Goal: Task Accomplishment & Management: Manage account settings

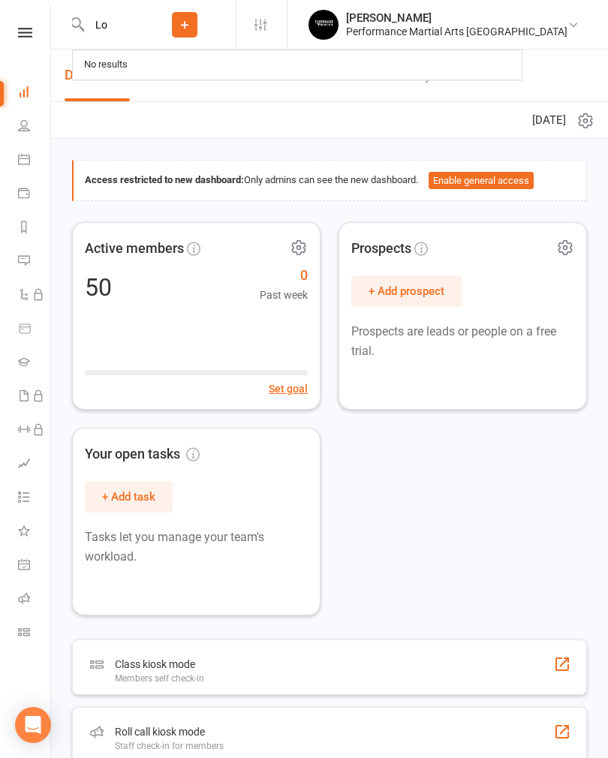
type input "L"
click at [197, 18] on button "Add" at bounding box center [185, 25] width 26 height 26
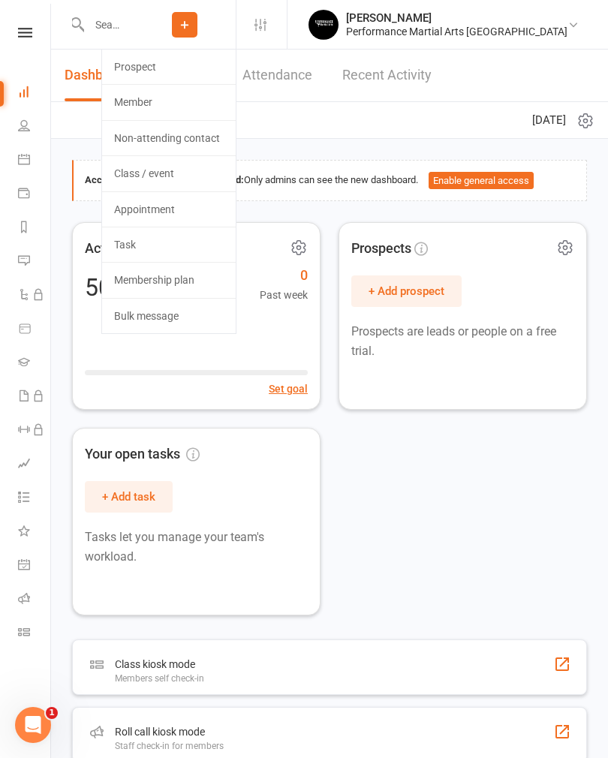
click at [206, 97] on link "Member" at bounding box center [169, 102] width 134 height 35
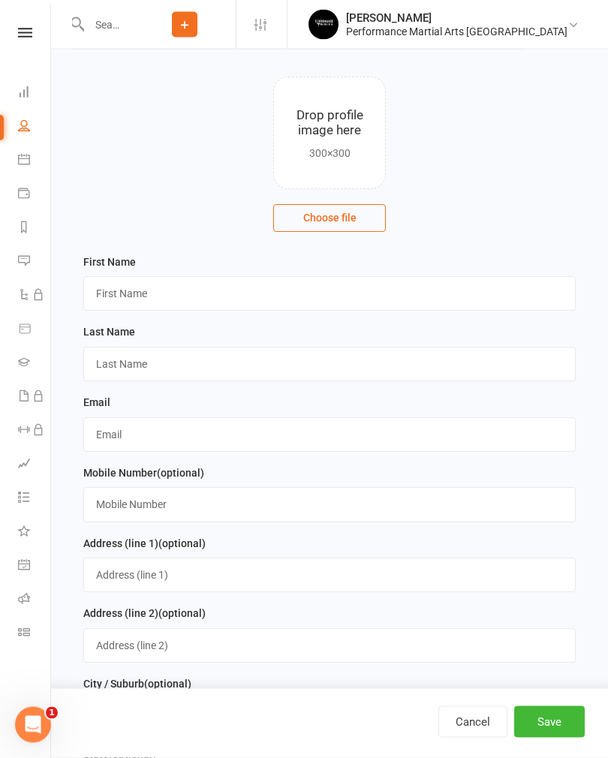
scroll to position [76, 0]
click at [370, 288] on input "text" at bounding box center [329, 293] width 493 height 35
type input "[PERSON_NAME]"
click at [318, 368] on input "text" at bounding box center [329, 364] width 493 height 35
type input "[PERSON_NAME]"
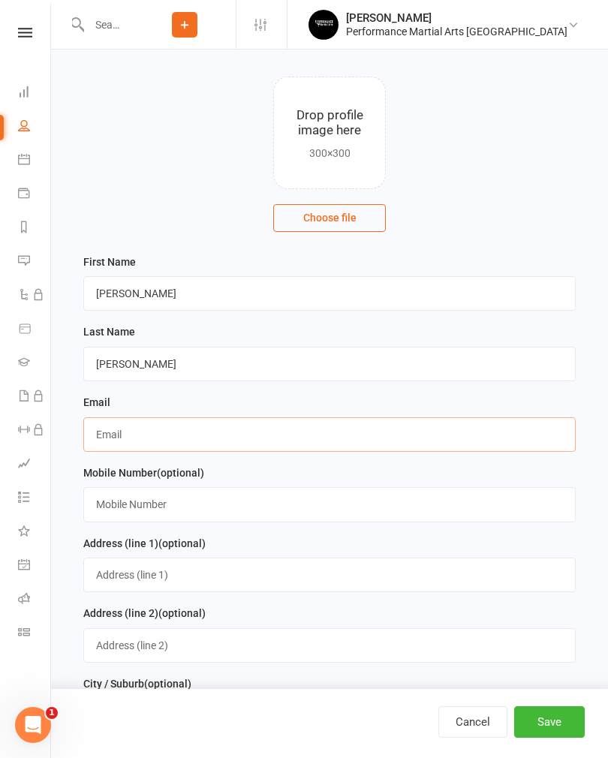
click at [304, 430] on input "text" at bounding box center [329, 434] width 493 height 35
type input "[EMAIL_ADDRESS][DOMAIN_NAME]"
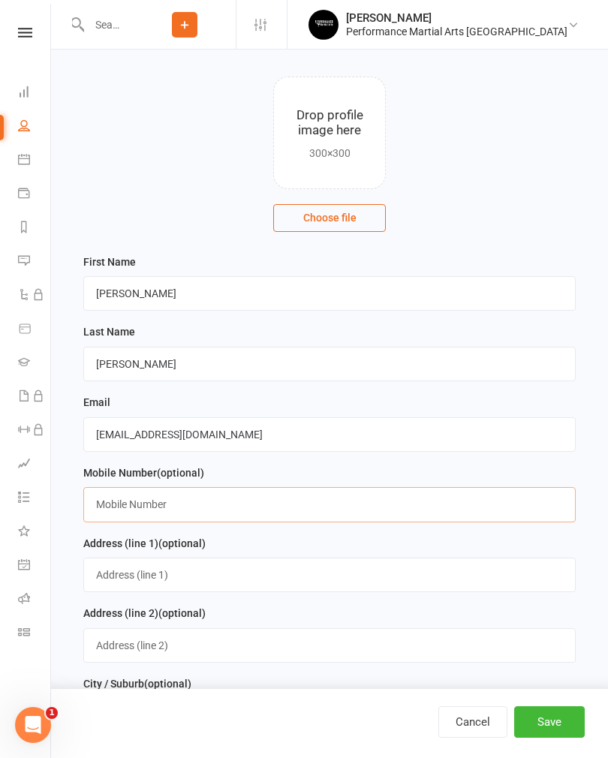
click at [318, 498] on input "text" at bounding box center [329, 504] width 493 height 35
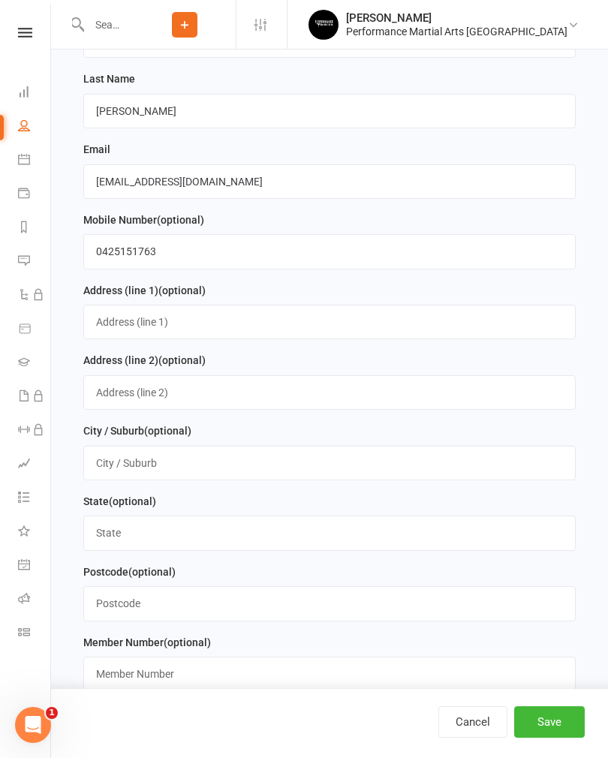
scroll to position [328, 0]
type input "0425151763"
click at [556, 738] on button "Save" at bounding box center [549, 723] width 71 height 32
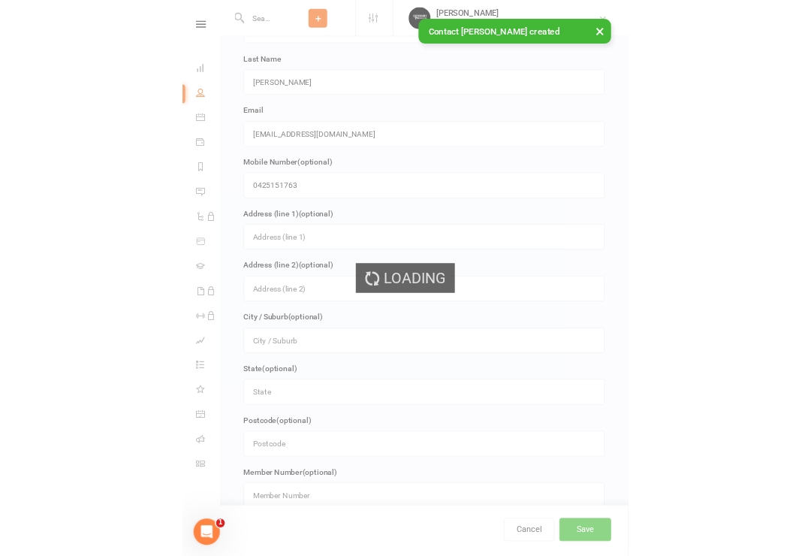
scroll to position [0, 0]
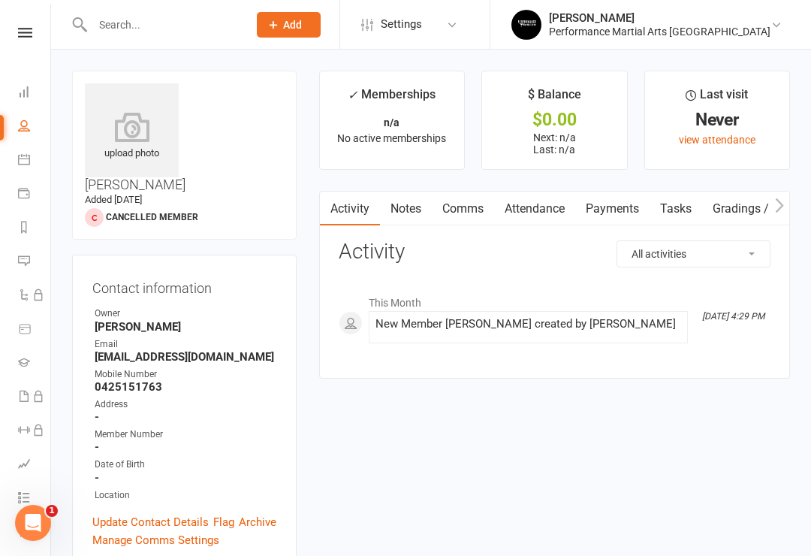
click at [31, 100] on link "Dashboard" at bounding box center [35, 94] width 34 height 34
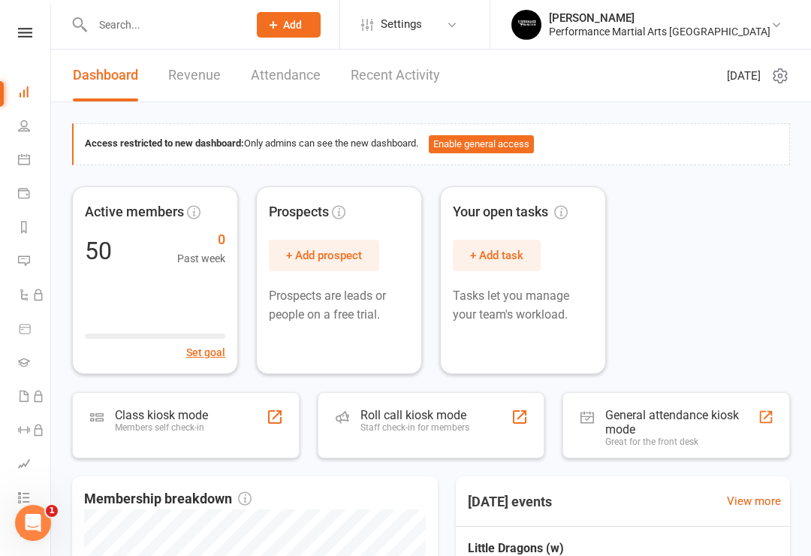
click at [31, 134] on link "People" at bounding box center [35, 127] width 34 height 34
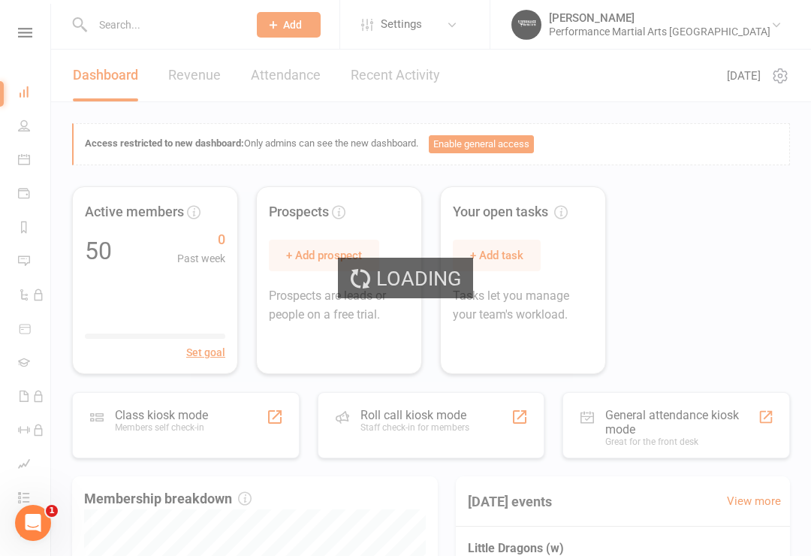
select select "100"
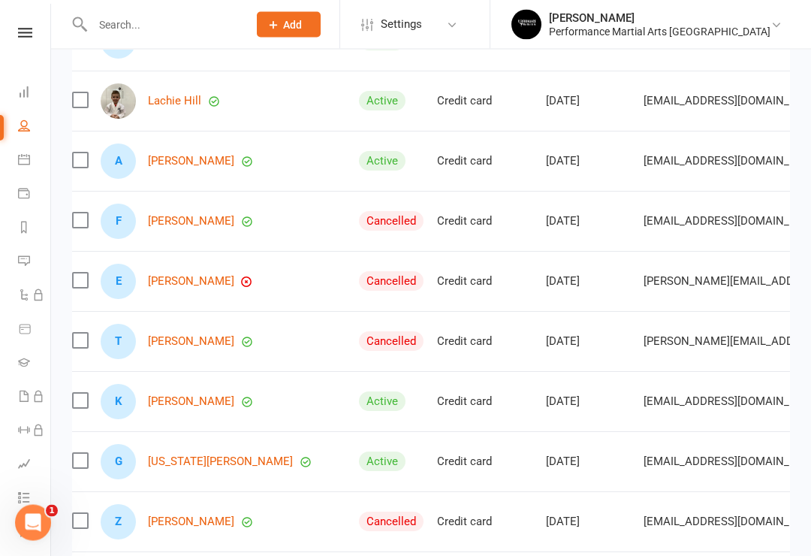
scroll to position [2720, 0]
click at [19, 161] on icon at bounding box center [24, 159] width 12 height 12
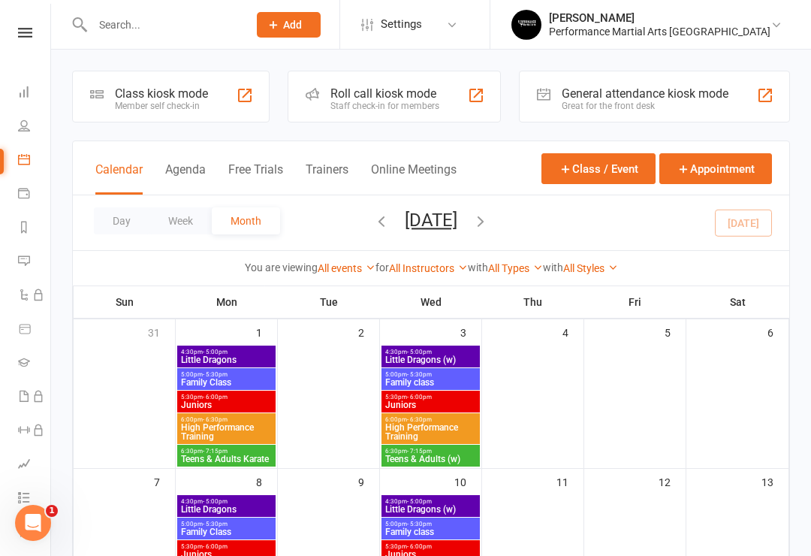
click at [10, 136] on li "People" at bounding box center [25, 127] width 50 height 34
click at [25, 130] on icon at bounding box center [24, 125] width 12 height 12
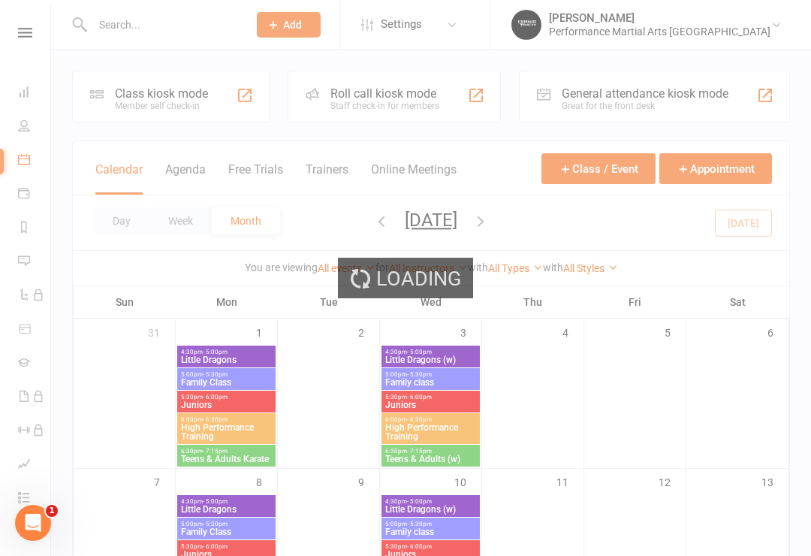
select select "100"
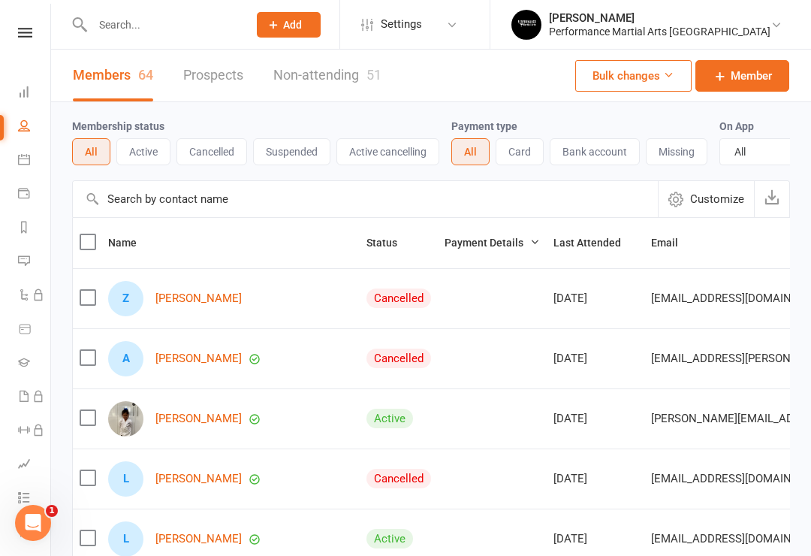
click at [26, 162] on icon at bounding box center [24, 159] width 12 height 12
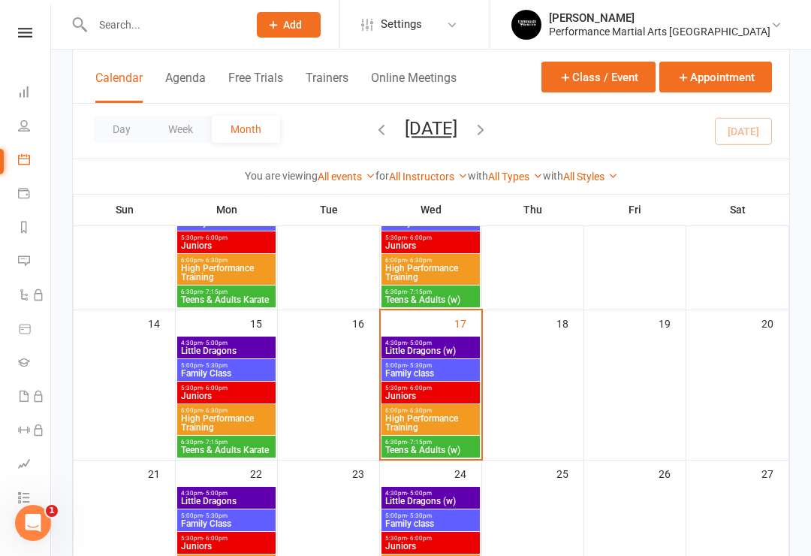
scroll to position [303, 0]
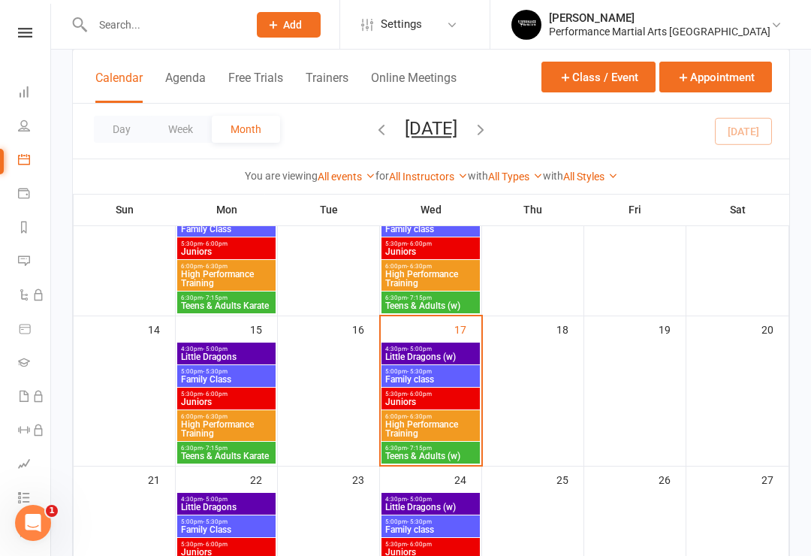
click at [411, 355] on span "Little Dragons (w)" at bounding box center [430, 356] width 92 height 9
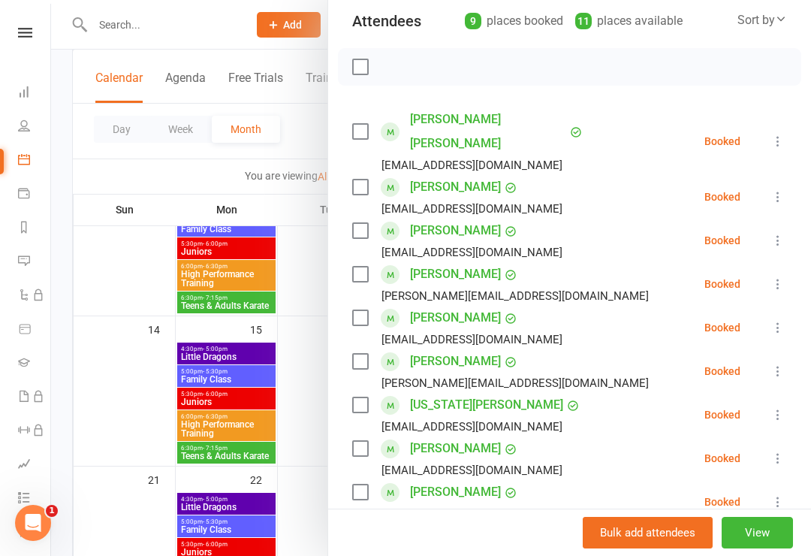
scroll to position [182, 0]
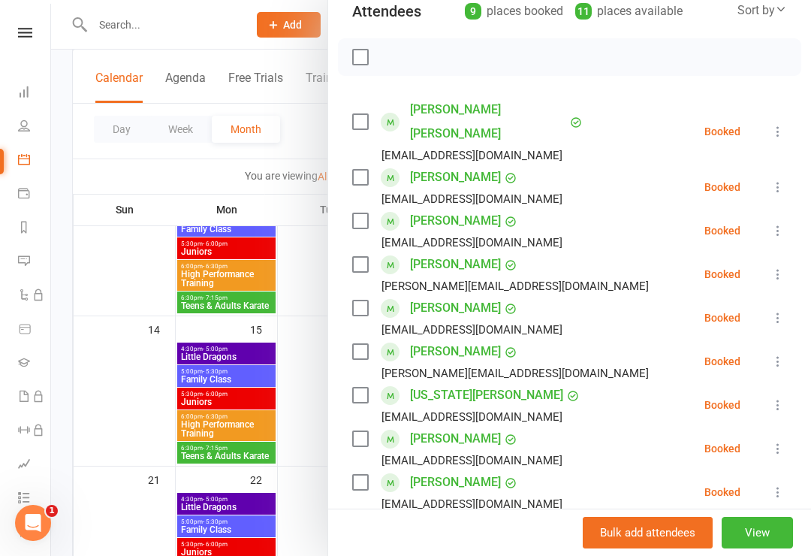
click at [366, 213] on label at bounding box center [359, 220] width 15 height 15
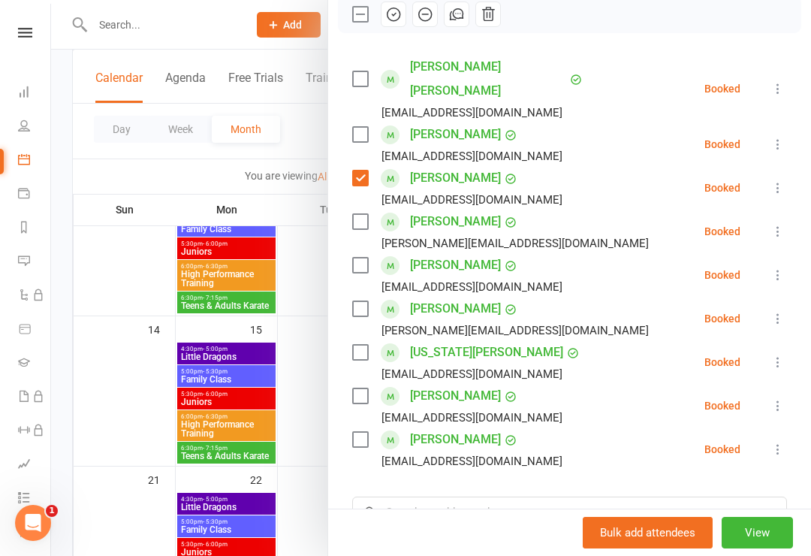
scroll to position [225, 0]
click at [367, 257] on label at bounding box center [359, 264] width 15 height 15
click at [366, 257] on label at bounding box center [359, 264] width 15 height 15
click at [354, 344] on label at bounding box center [359, 351] width 15 height 15
click at [366, 387] on label at bounding box center [359, 394] width 15 height 15
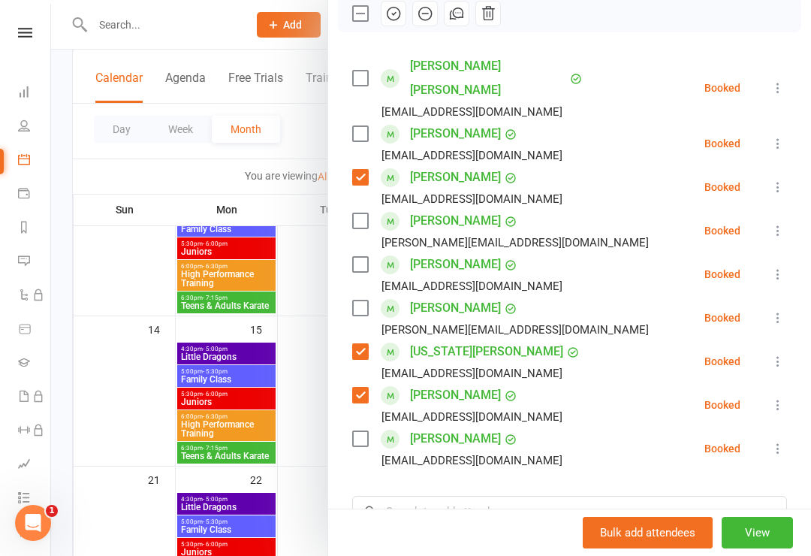
click at [462, 466] on div "Class kiosk mode Roll call 4:30 PM - 5:00 PM, [DATE] with [PERSON_NAME] at [GEO…" at bounding box center [569, 289] width 483 height 901
click at [445, 496] on input "search" at bounding box center [569, 512] width 435 height 32
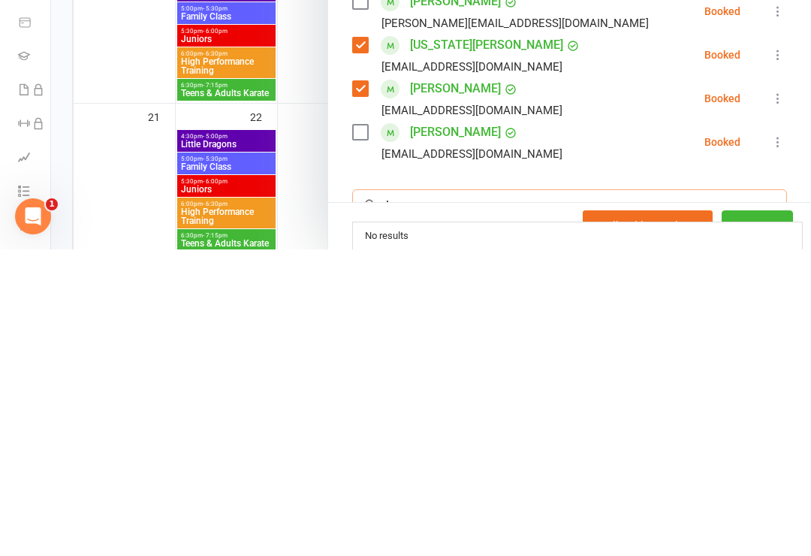
type input "L"
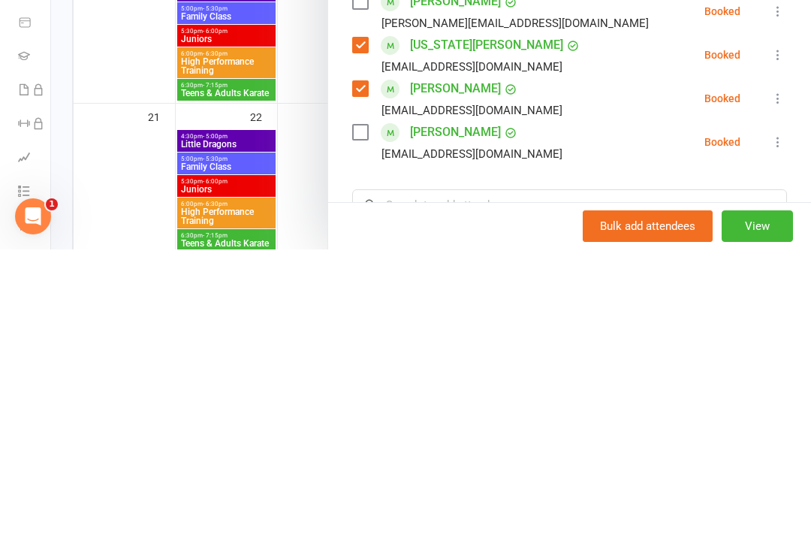
click at [373, 508] on div "Bulk add attendees View" at bounding box center [569, 531] width 483 height 47
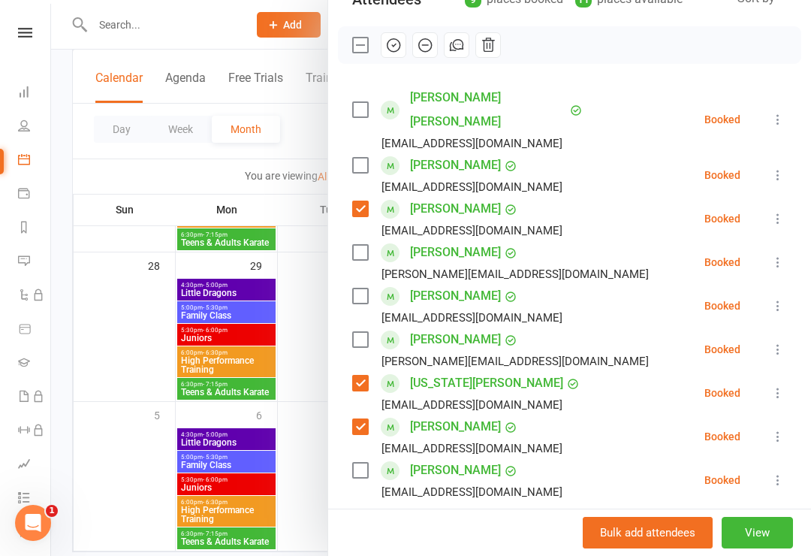
scroll to position [204, 0]
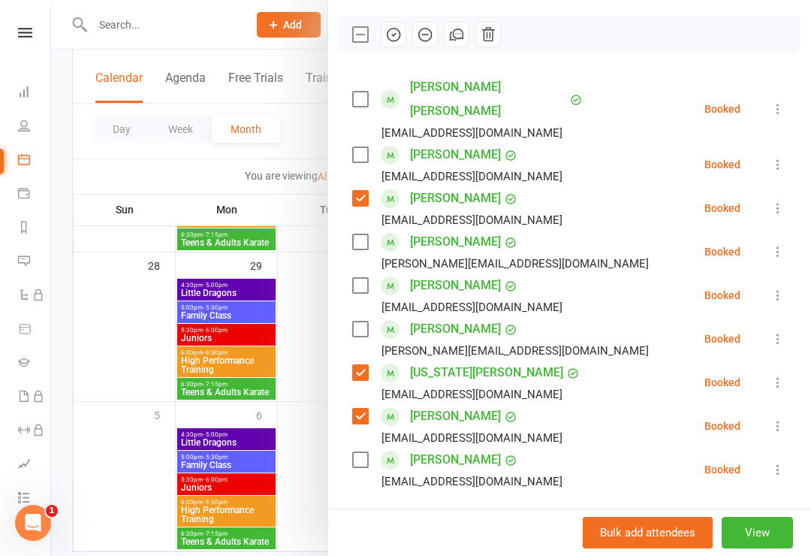
click at [396, 35] on icon "button" at bounding box center [393, 34] width 17 height 17
click at [367, 36] on label at bounding box center [359, 34] width 15 height 15
click at [226, 322] on div at bounding box center [431, 278] width 760 height 556
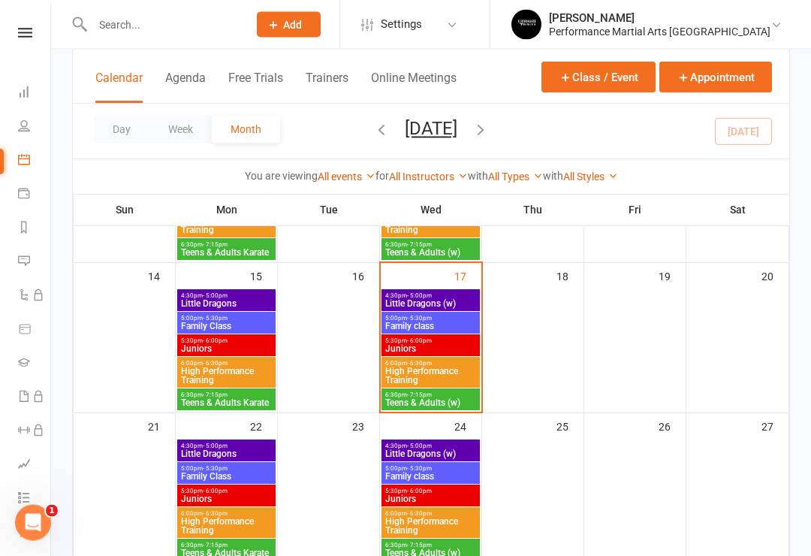
scroll to position [356, 0]
click at [448, 358] on div "6:00pm - 6:30pm High Performance Training" at bounding box center [430, 372] width 98 height 31
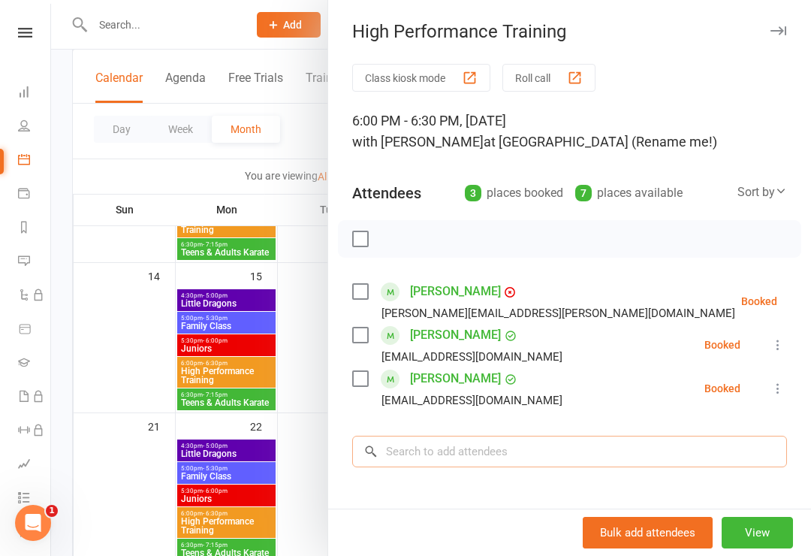
click at [601, 455] on input "search" at bounding box center [569, 452] width 435 height 32
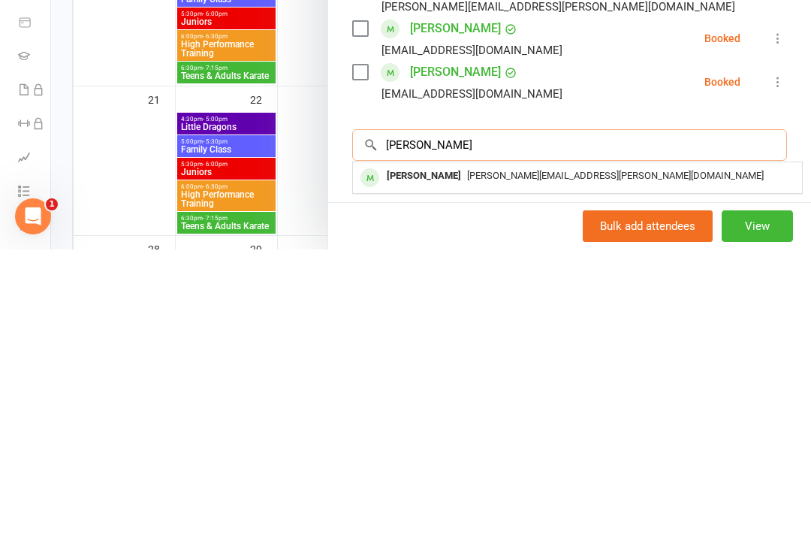
type input "[PERSON_NAME]"
click at [575, 472] on div "[PERSON_NAME][EMAIL_ADDRESS][PERSON_NAME][DOMAIN_NAME]" at bounding box center [577, 483] width 437 height 22
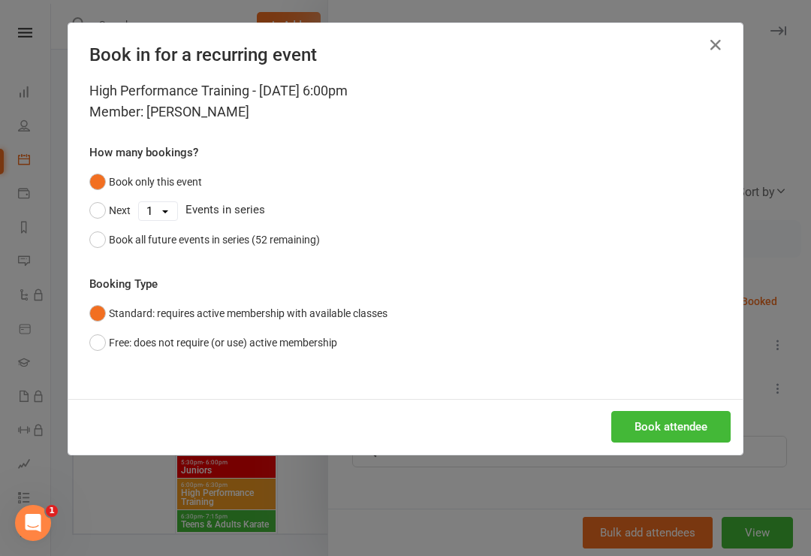
click at [607, 411] on button "Book attendee" at bounding box center [670, 427] width 119 height 32
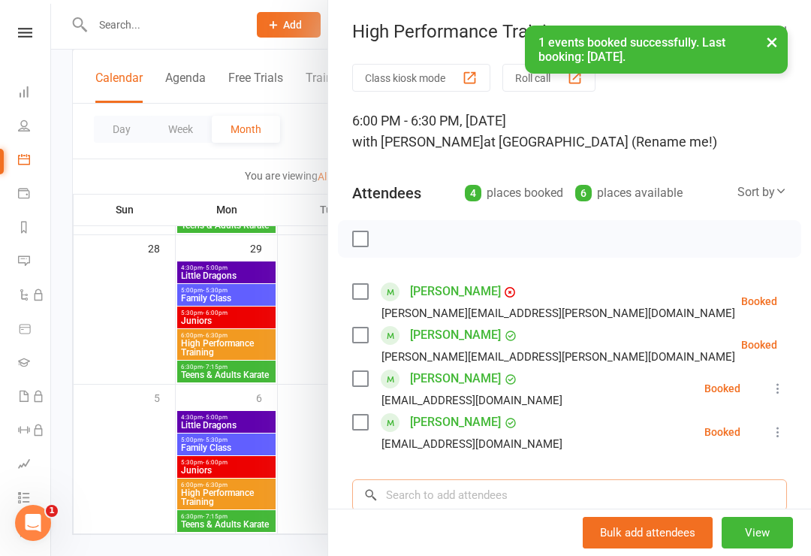
click at [547, 502] on input "search" at bounding box center [569, 495] width 435 height 32
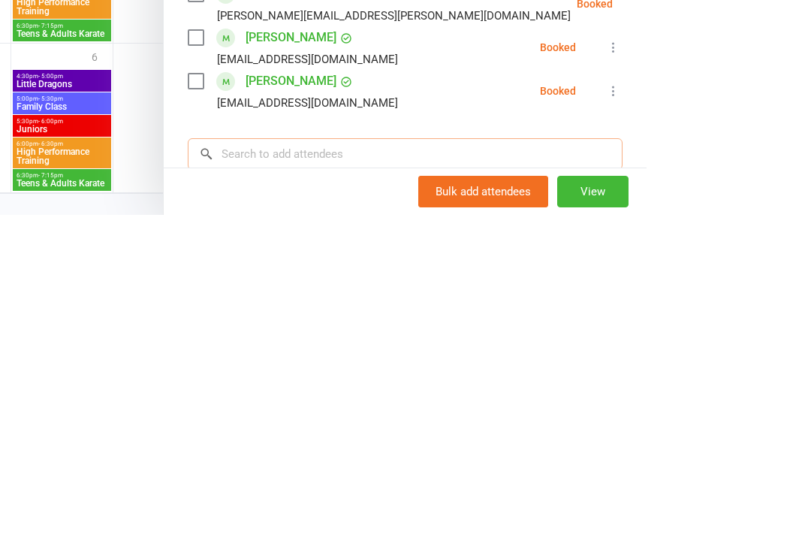
type input "P"
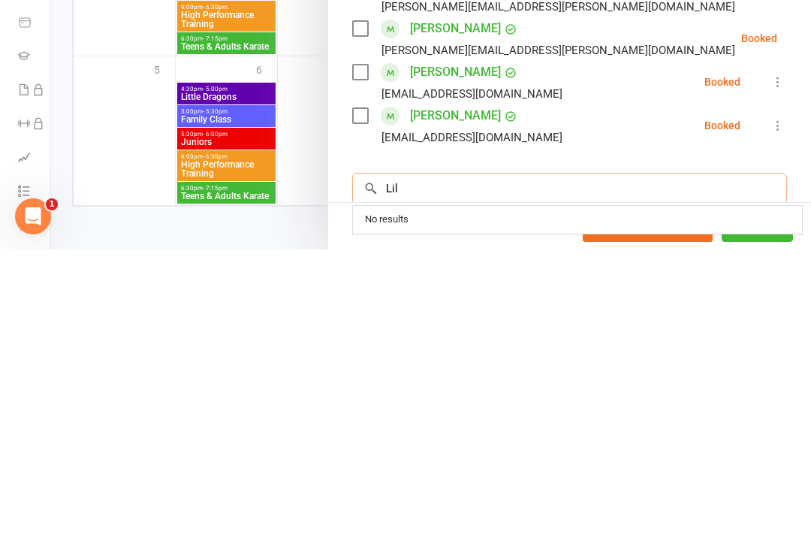
scroll to position [718, 0]
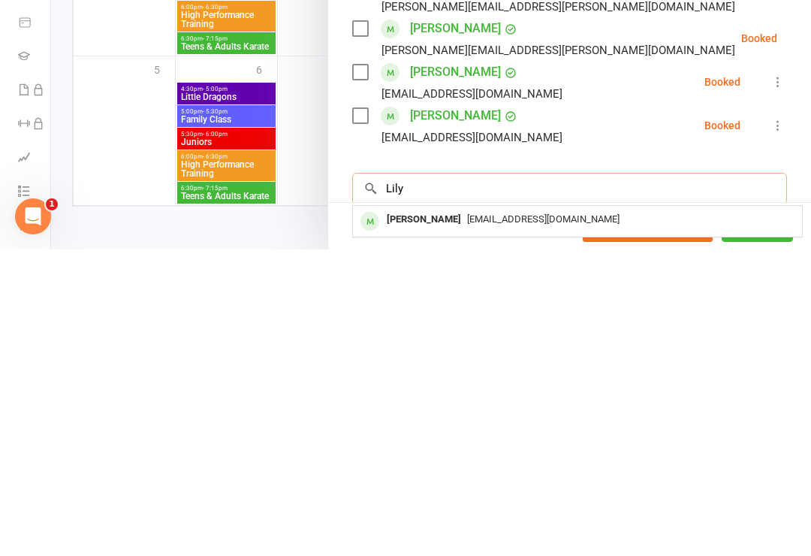
type input "Lily"
click at [518, 520] on span "[EMAIL_ADDRESS][DOMAIN_NAME]" at bounding box center [543, 525] width 152 height 11
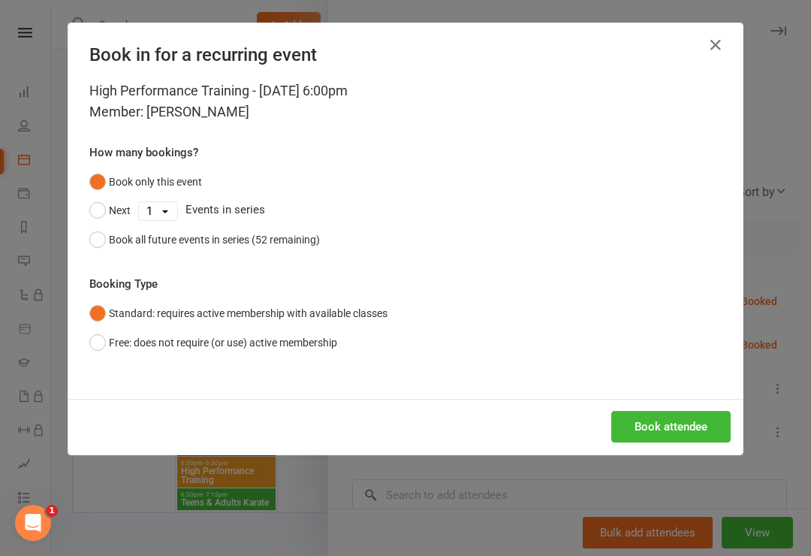
click at [607, 421] on button "Book attendee" at bounding box center [670, 427] width 119 height 32
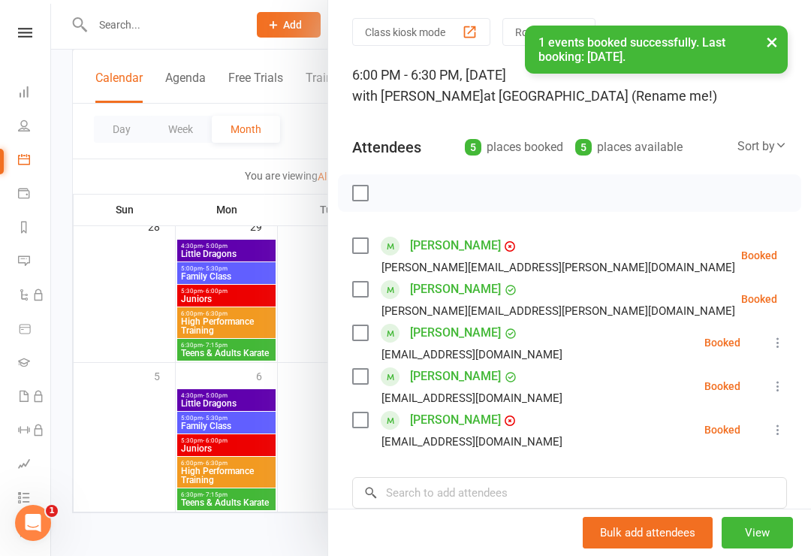
scroll to position [47, 0]
click at [354, 424] on label at bounding box center [359, 418] width 15 height 15
click at [367, 296] on label at bounding box center [359, 288] width 15 height 15
click at [397, 201] on button "button" at bounding box center [394, 192] width 26 height 26
click at [357, 193] on label at bounding box center [359, 192] width 15 height 15
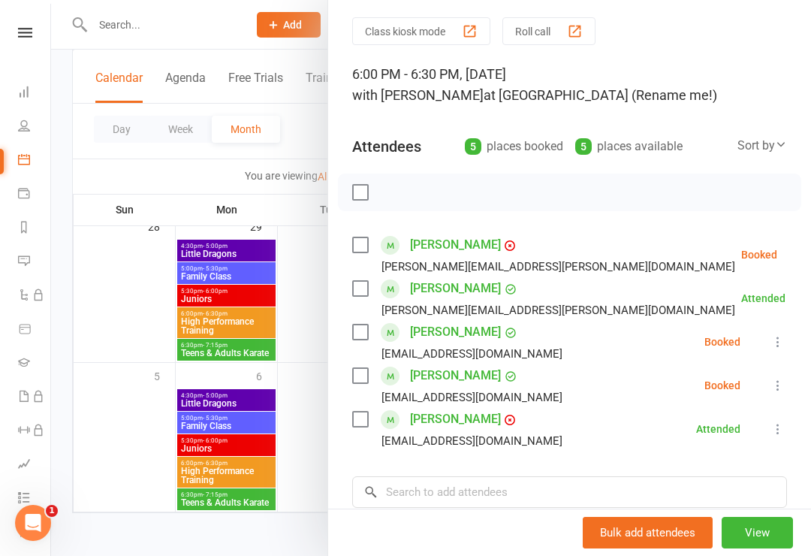
click at [254, 340] on div at bounding box center [431, 278] width 760 height 556
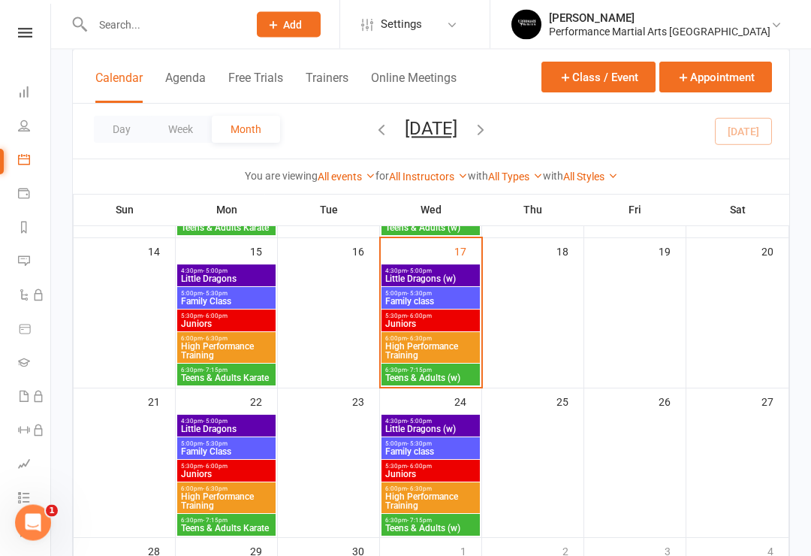
scroll to position [372, 0]
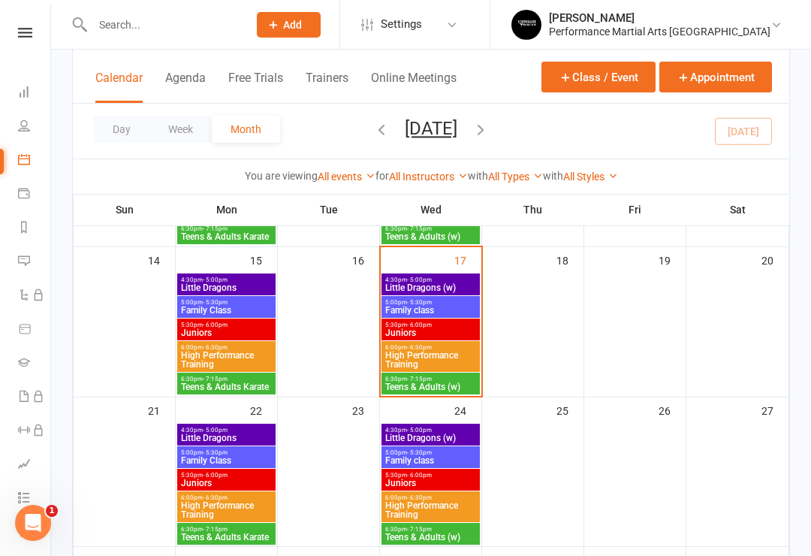
click at [407, 387] on span "Teens & Adults (w)" at bounding box center [430, 386] width 92 height 9
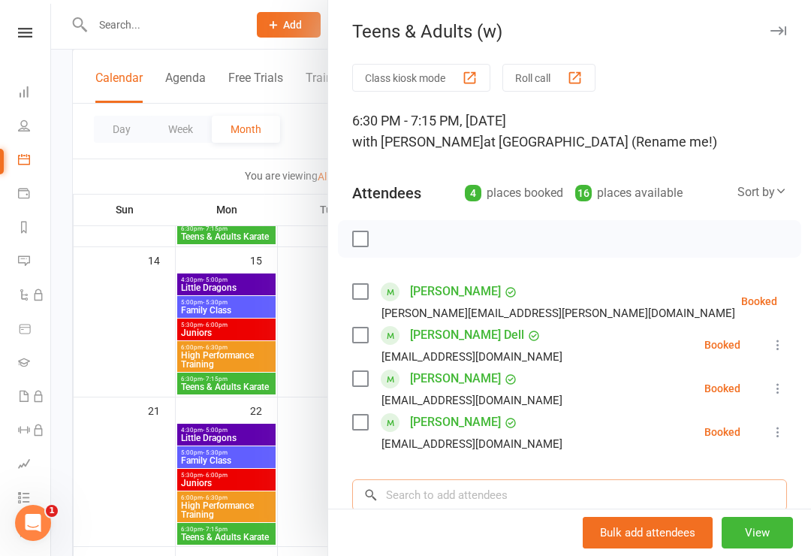
click at [580, 481] on input "search" at bounding box center [569, 495] width 435 height 32
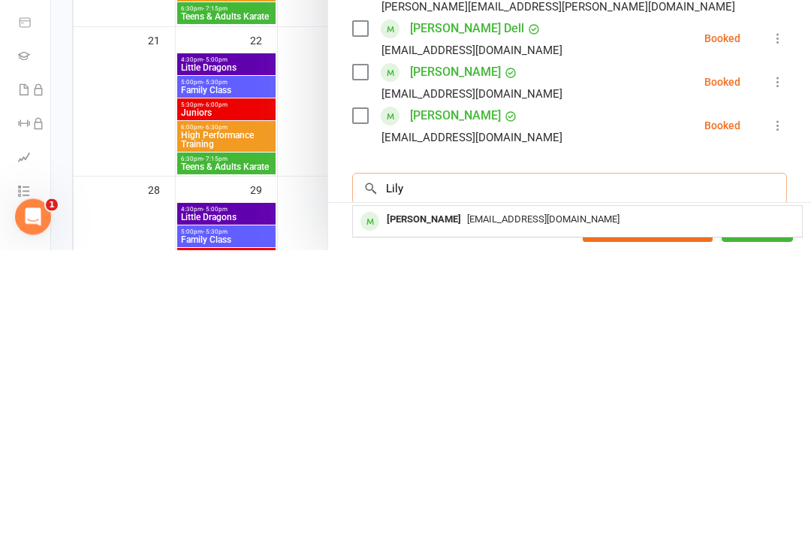
type input "Lily"
click at [416, 515] on div "[PERSON_NAME]" at bounding box center [424, 526] width 86 height 22
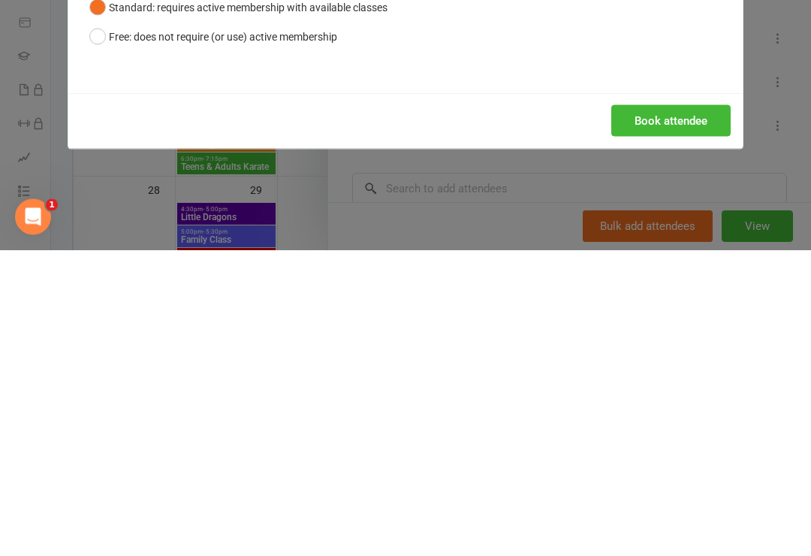
scroll to position [718, 0]
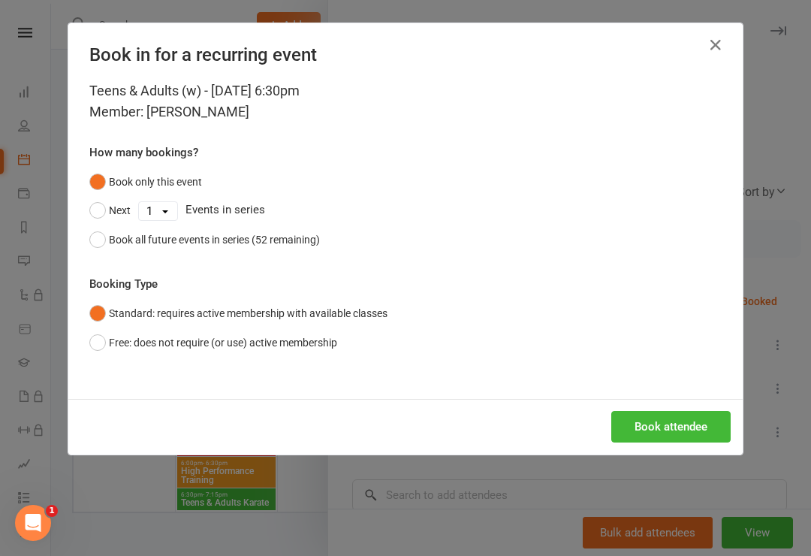
click at [607, 427] on button "Book attendee" at bounding box center [670, 427] width 119 height 32
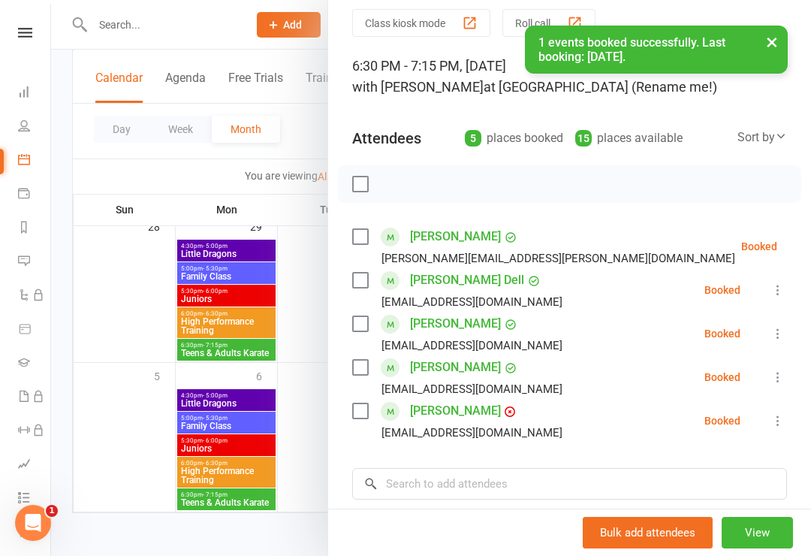
scroll to position [53, 0]
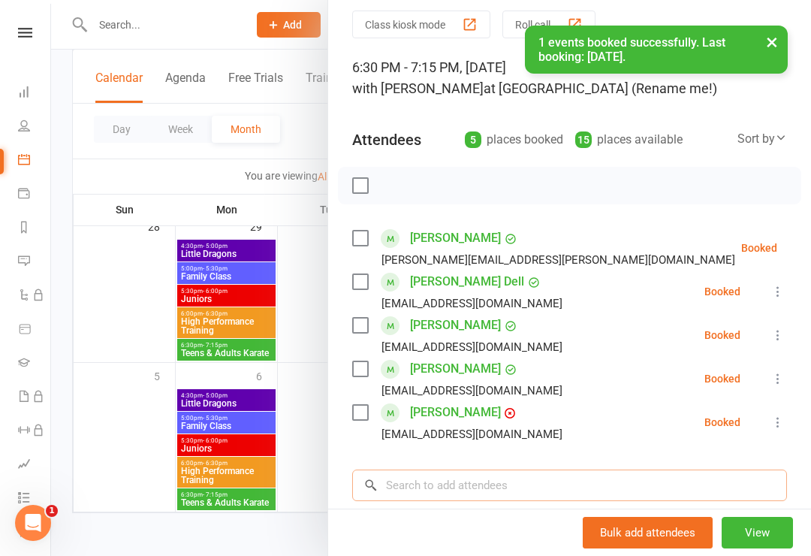
click at [520, 487] on input "search" at bounding box center [569, 485] width 435 height 32
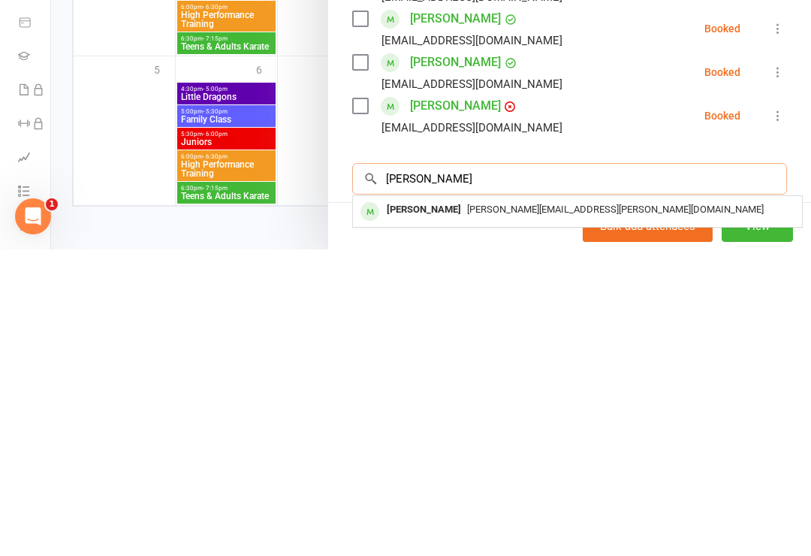
scroll to position [718, 0]
type input "[PERSON_NAME]"
click at [547, 505] on div "[PERSON_NAME][EMAIL_ADDRESS][PERSON_NAME][DOMAIN_NAME]" at bounding box center [577, 516] width 437 height 22
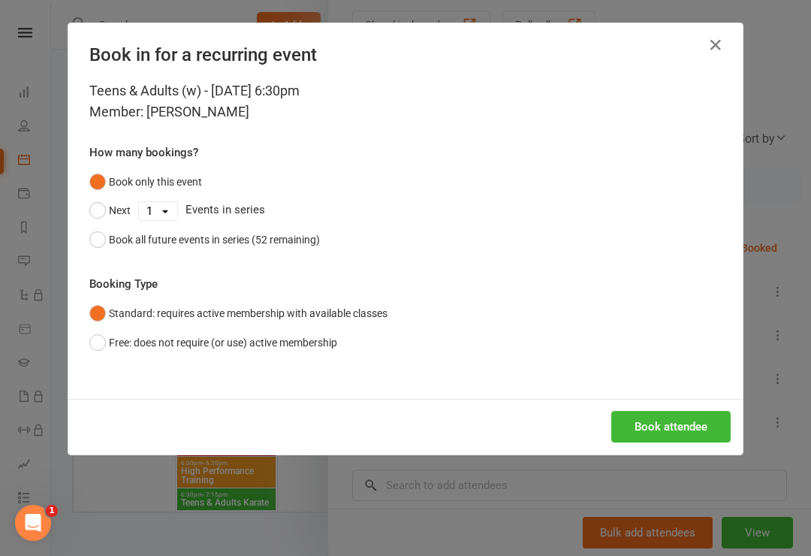
click at [607, 422] on button "Book attendee" at bounding box center [670, 427] width 119 height 32
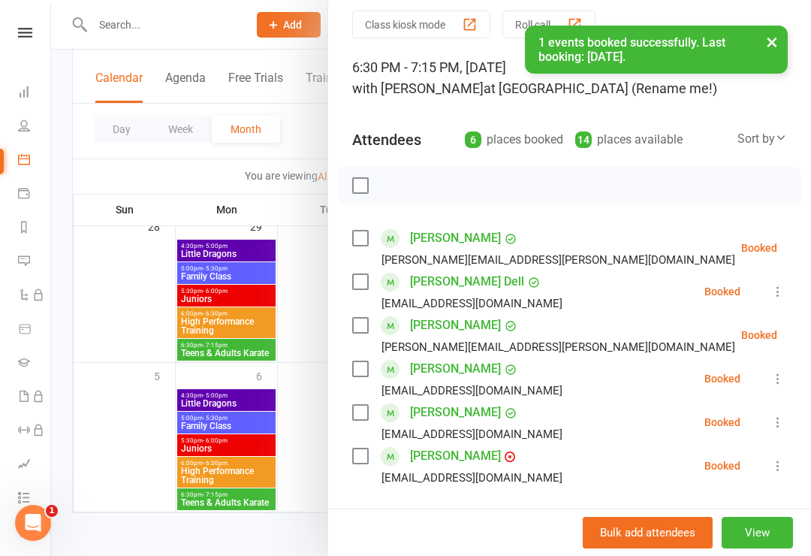
click at [367, 456] on label at bounding box center [359, 455] width 15 height 15
click at [367, 343] on div "[PERSON_NAME][EMAIL_ADDRESS][PERSON_NAME][DOMAIN_NAME]" at bounding box center [546, 347] width 389 height 20
click at [349, 338] on div "Class kiosk mode Roll call 6:30 PM - 7:15 PM, [DATE] with [PERSON_NAME] at [GEO…" at bounding box center [569, 384] width 483 height 746
click at [366, 328] on label at bounding box center [359, 325] width 15 height 15
click at [396, 191] on icon "button" at bounding box center [393, 185] width 17 height 17
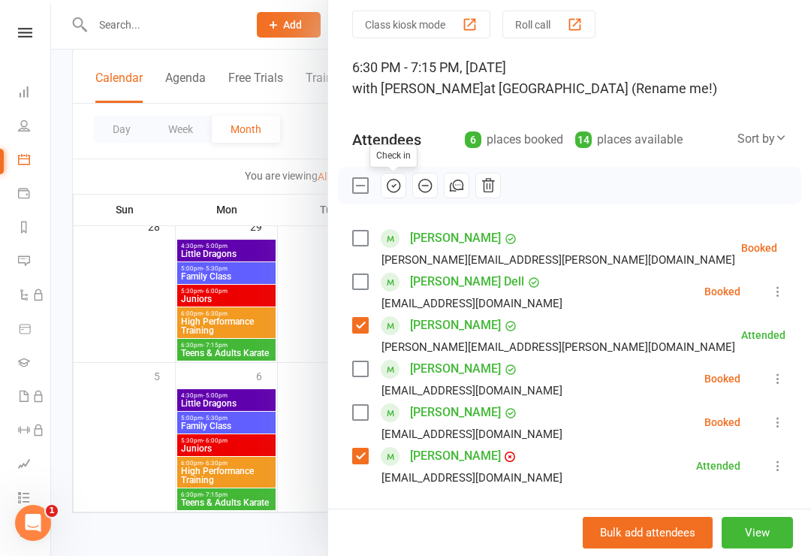
click at [367, 189] on label at bounding box center [359, 185] width 15 height 15
click at [279, 118] on div at bounding box center [431, 278] width 760 height 556
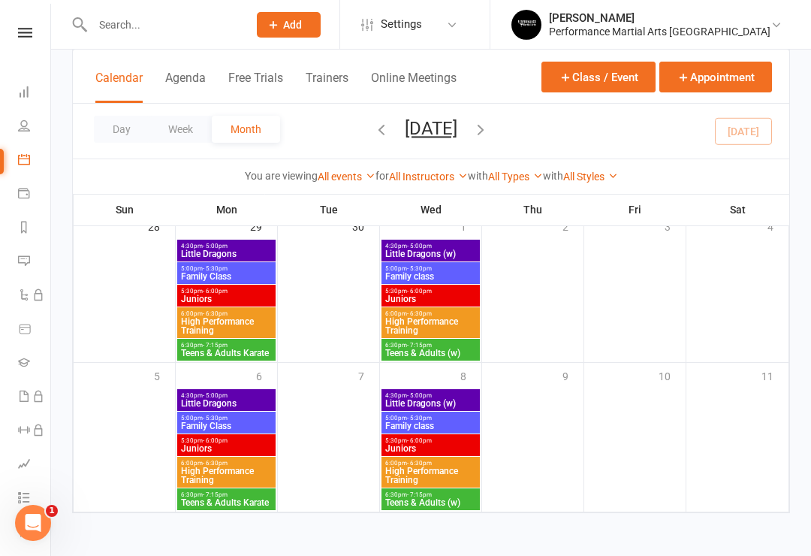
click at [13, 134] on li "People" at bounding box center [25, 127] width 50 height 34
click at [29, 131] on icon at bounding box center [24, 125] width 12 height 12
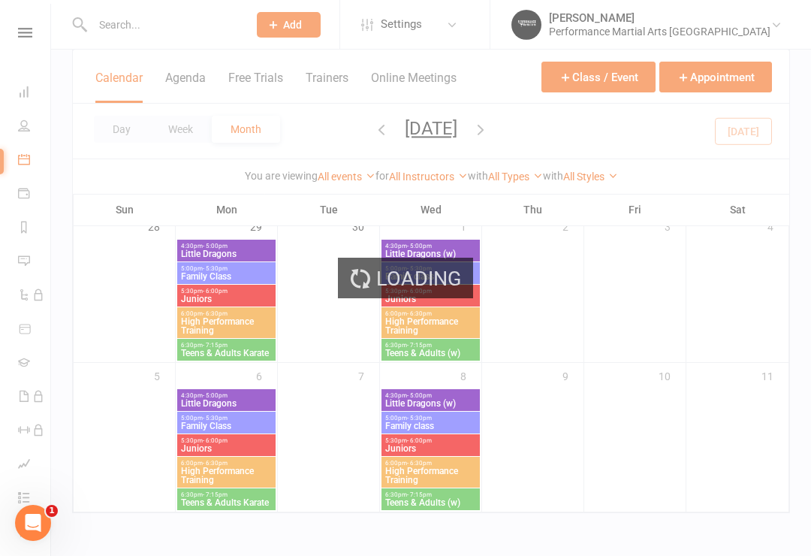
select select "100"
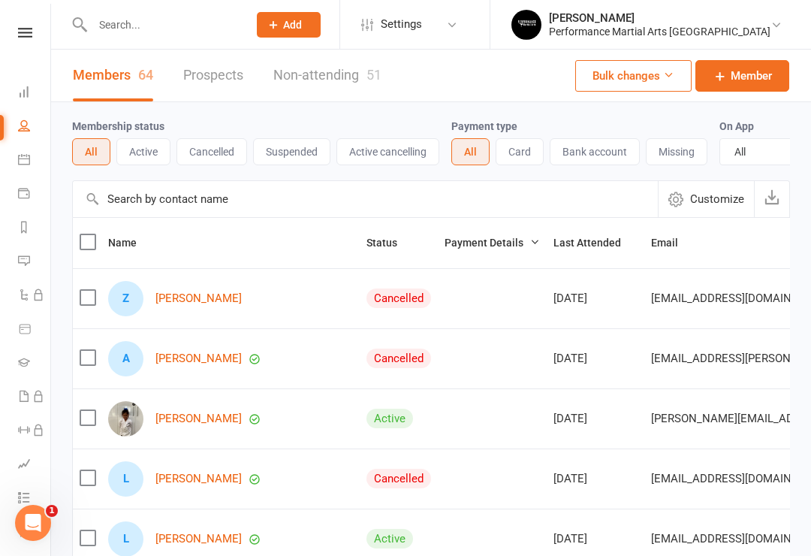
click at [26, 88] on icon at bounding box center [24, 92] width 12 height 12
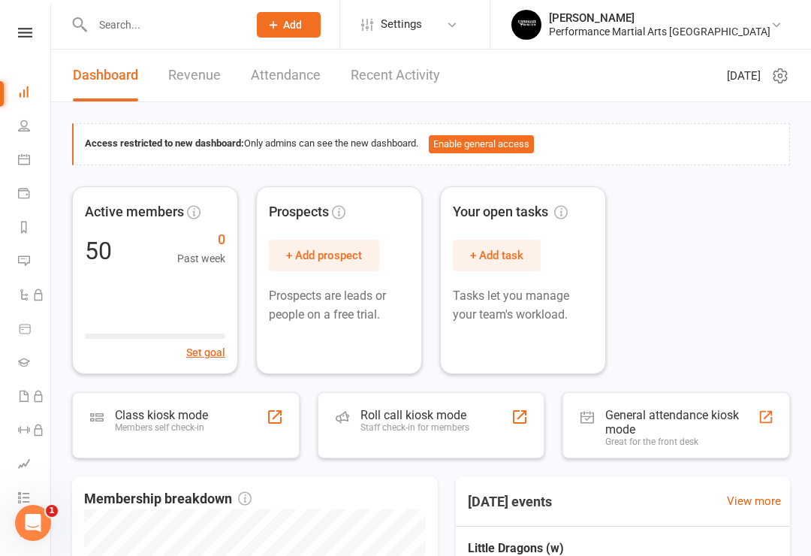
click at [23, 128] on icon at bounding box center [24, 125] width 12 height 12
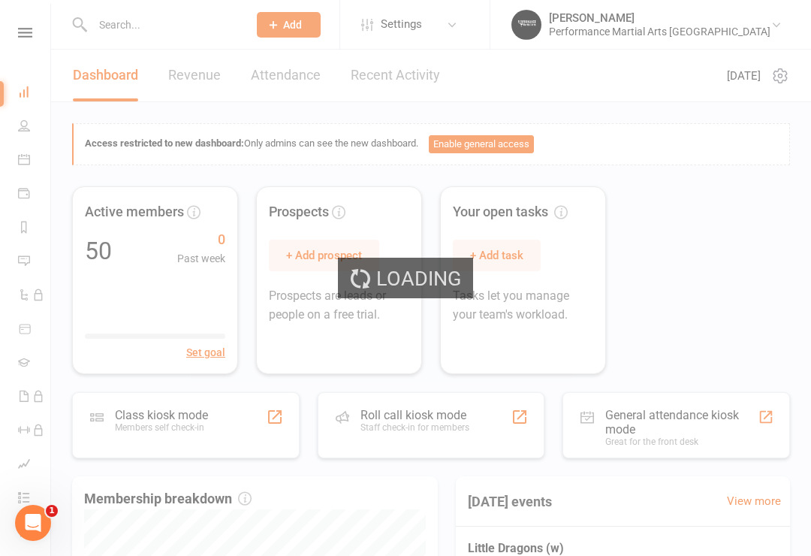
select select "100"
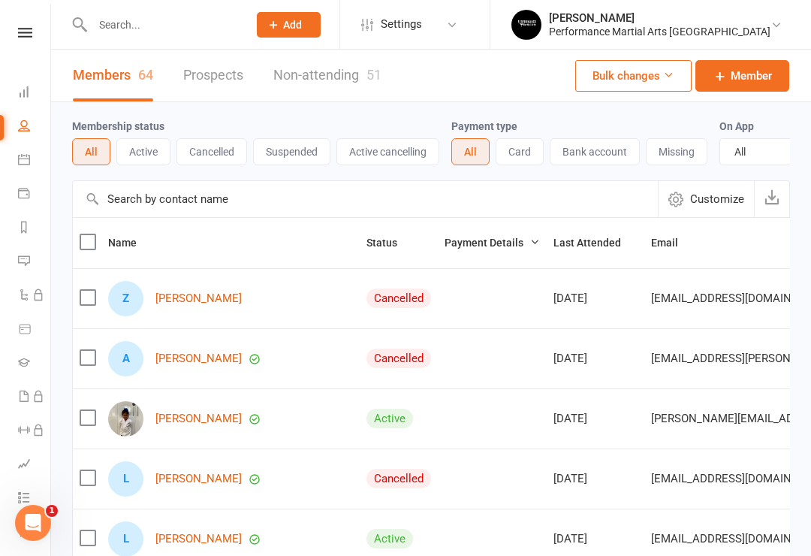
click at [27, 160] on icon at bounding box center [24, 159] width 12 height 12
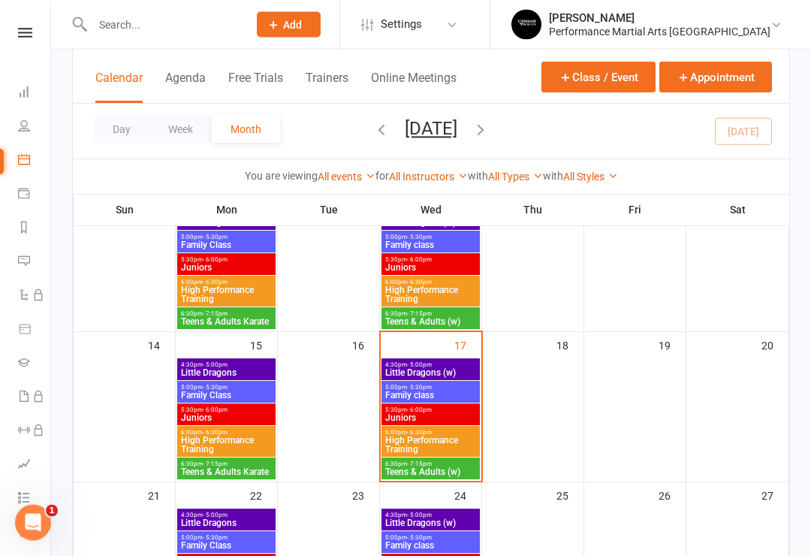
scroll to position [288, 0]
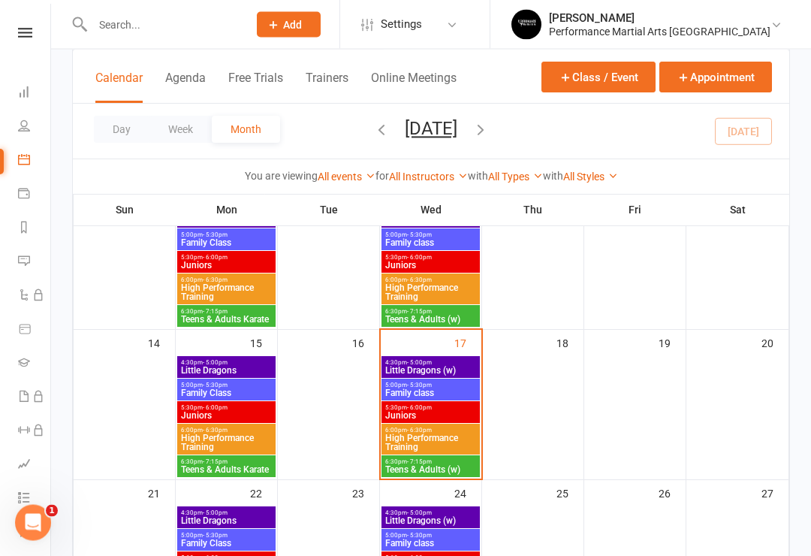
click at [427, 366] on span "Little Dragons (w)" at bounding box center [430, 370] width 92 height 9
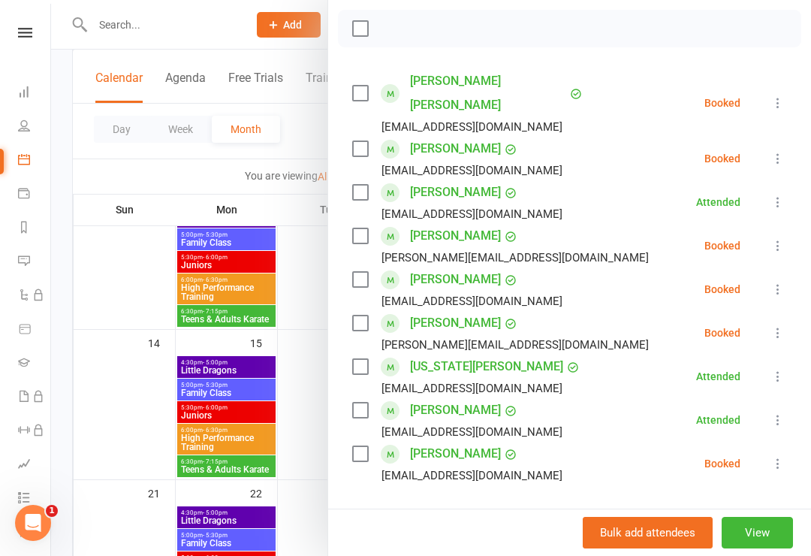
scroll to position [211, 0]
click at [365, 445] on label at bounding box center [359, 452] width 15 height 15
click at [362, 140] on label at bounding box center [359, 147] width 15 height 15
click at [393, 23] on icon "button" at bounding box center [393, 28] width 17 height 17
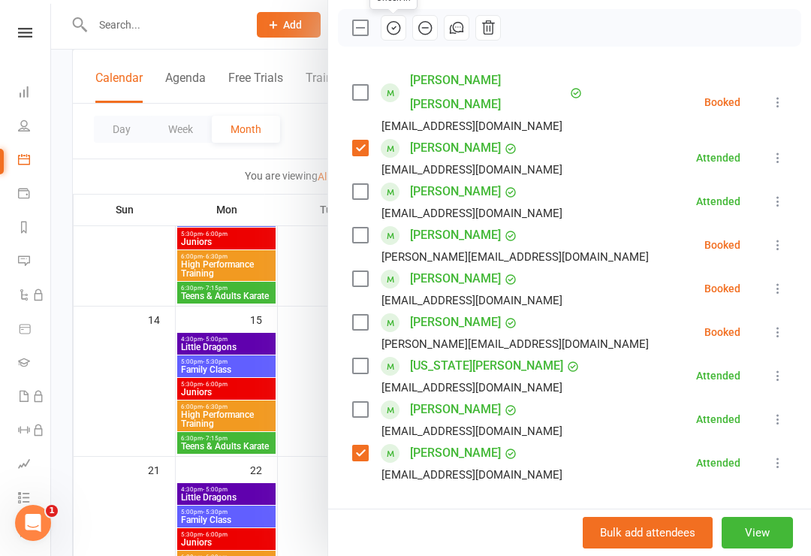
click at [356, 20] on label at bounding box center [359, 27] width 15 height 15
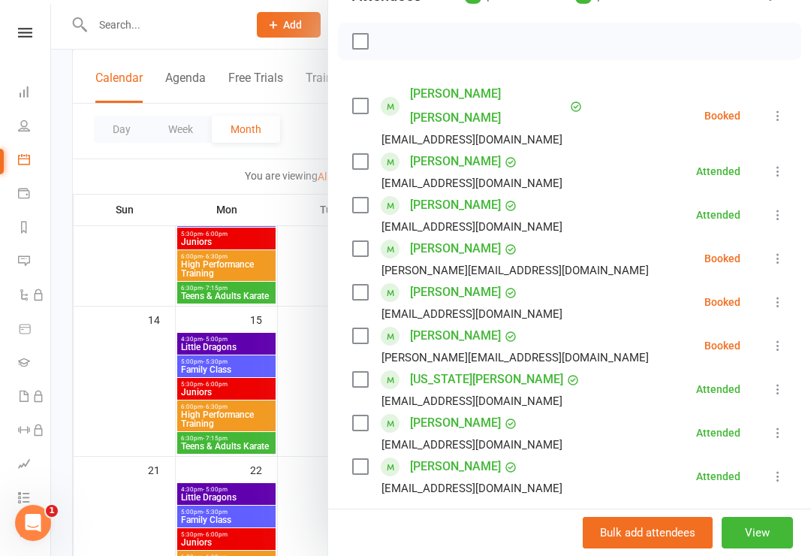
scroll to position [197, 0]
click at [312, 407] on div at bounding box center [431, 278] width 760 height 556
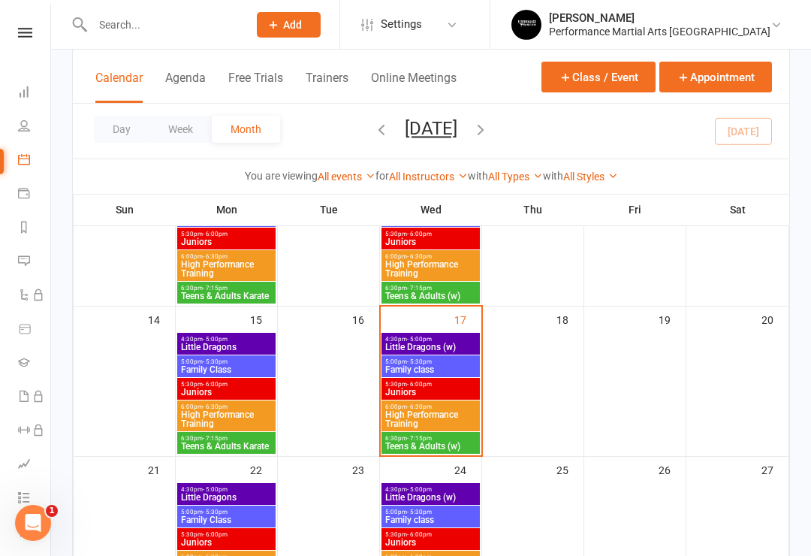
click at [460, 414] on span "High Performance Training" at bounding box center [430, 419] width 92 height 18
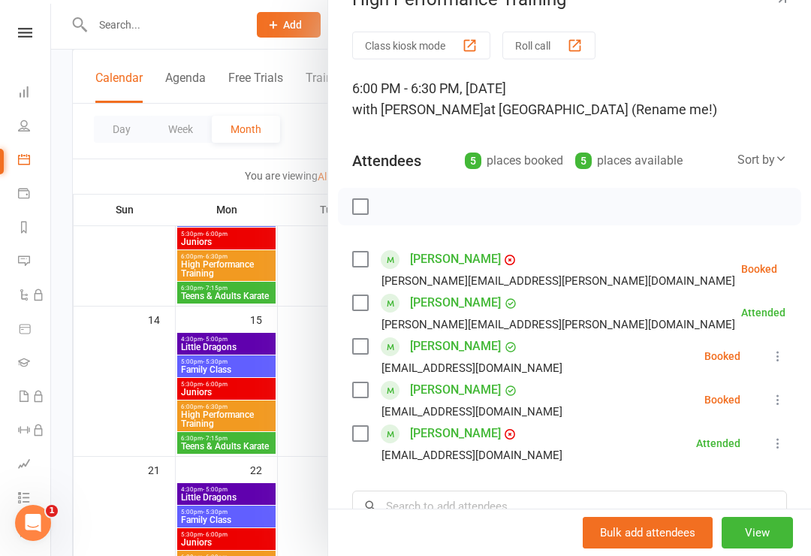
scroll to position [59, 0]
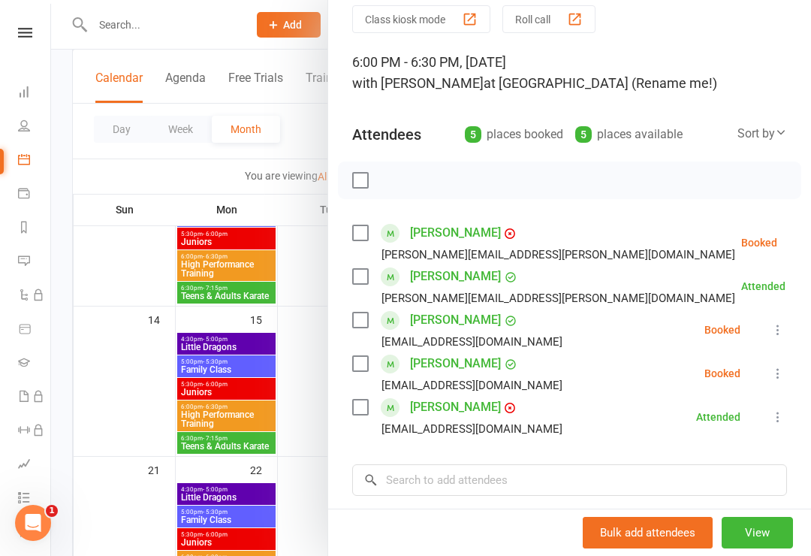
click at [308, 424] on div at bounding box center [431, 278] width 760 height 556
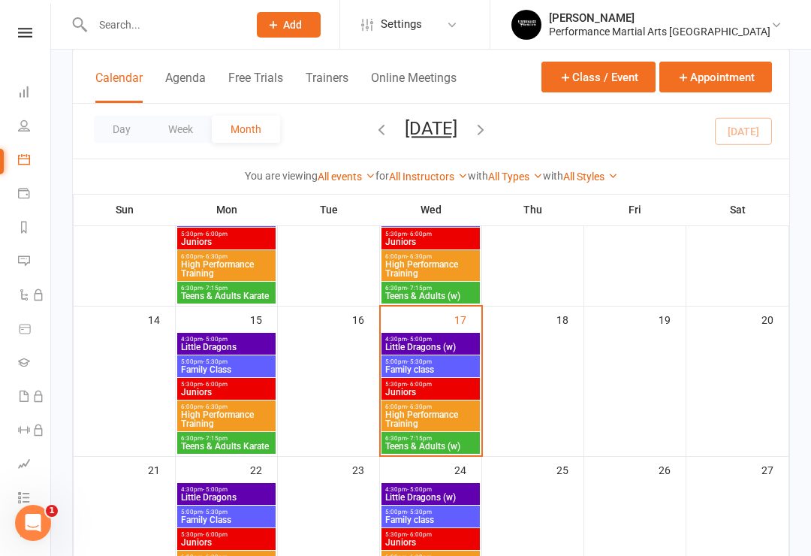
click at [451, 421] on span "High Performance Training" at bounding box center [430, 419] width 92 height 18
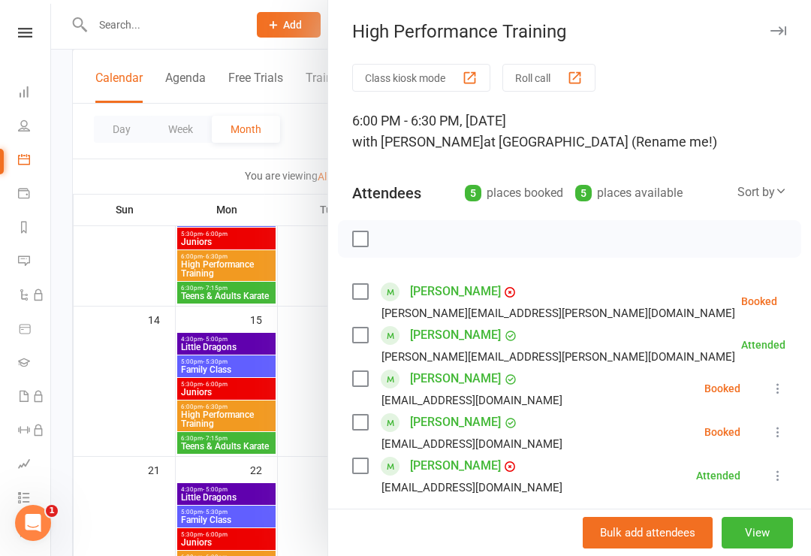
click at [306, 409] on div at bounding box center [431, 278] width 760 height 556
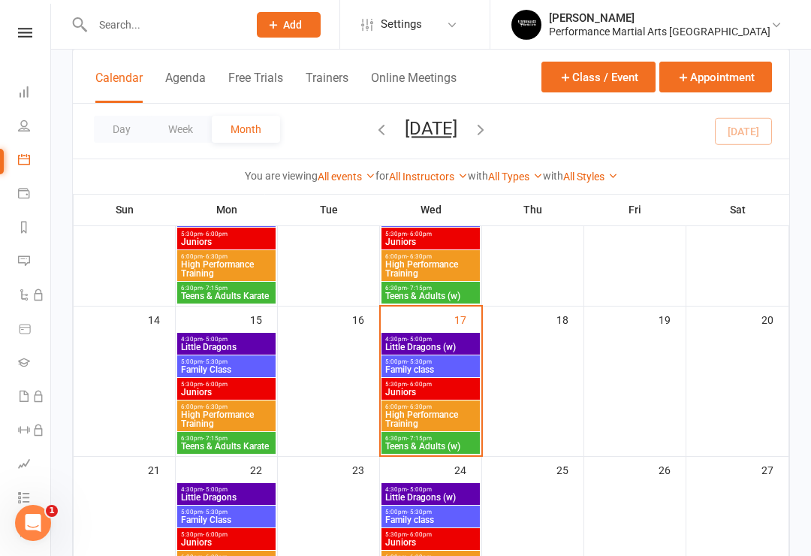
click at [403, 450] on span "Teens & Adults (w)" at bounding box center [430, 446] width 92 height 9
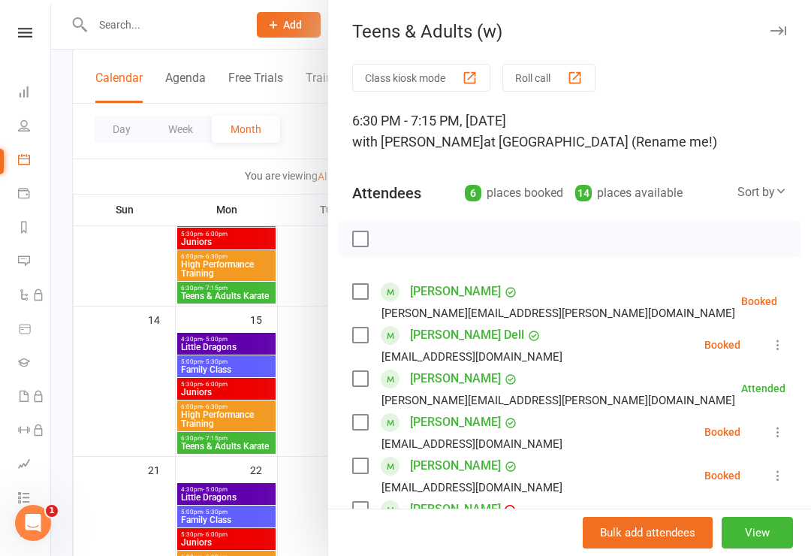
scroll to position [-1, 0]
click at [300, 411] on div at bounding box center [431, 278] width 760 height 556
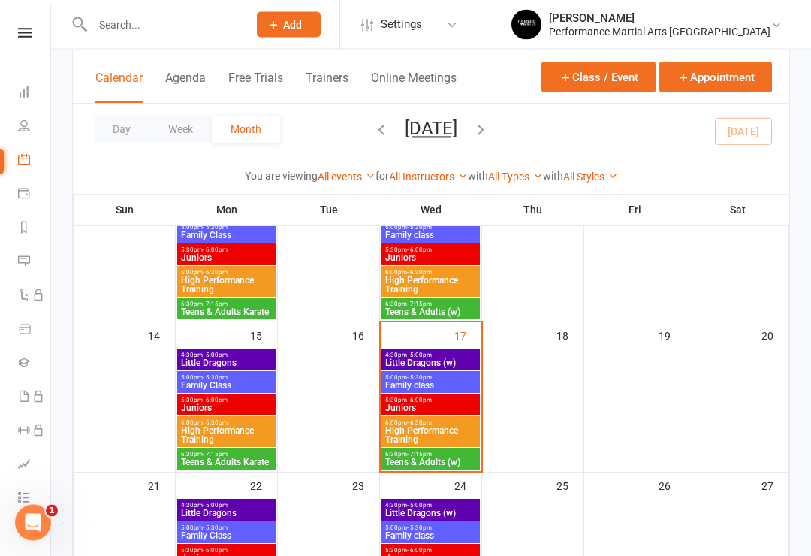
scroll to position [290, 0]
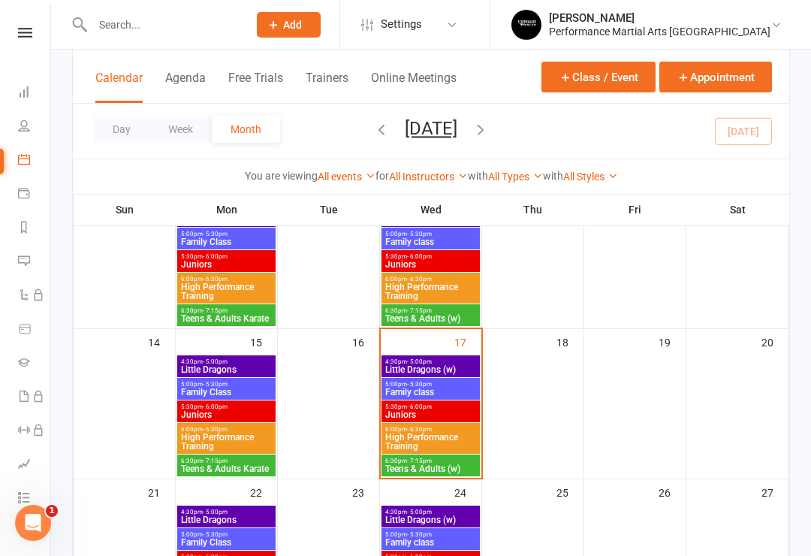
click at [308, 442] on div at bounding box center [328, 416] width 98 height 122
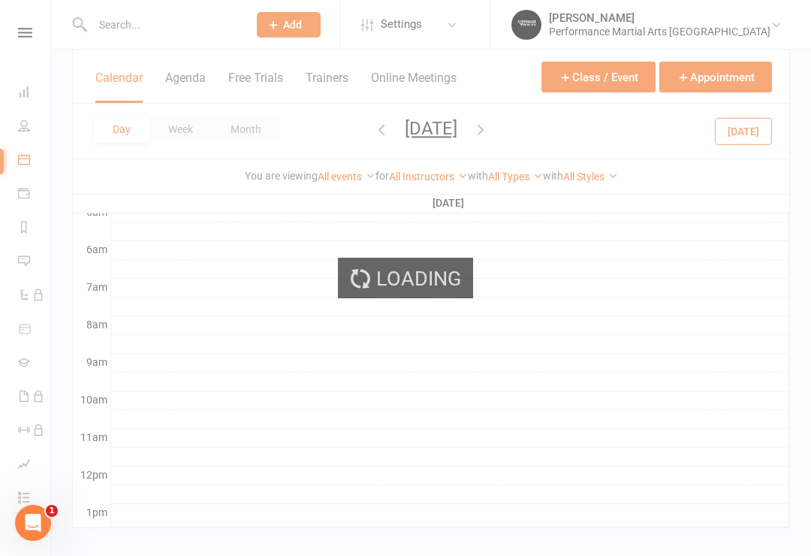
scroll to position [0, 0]
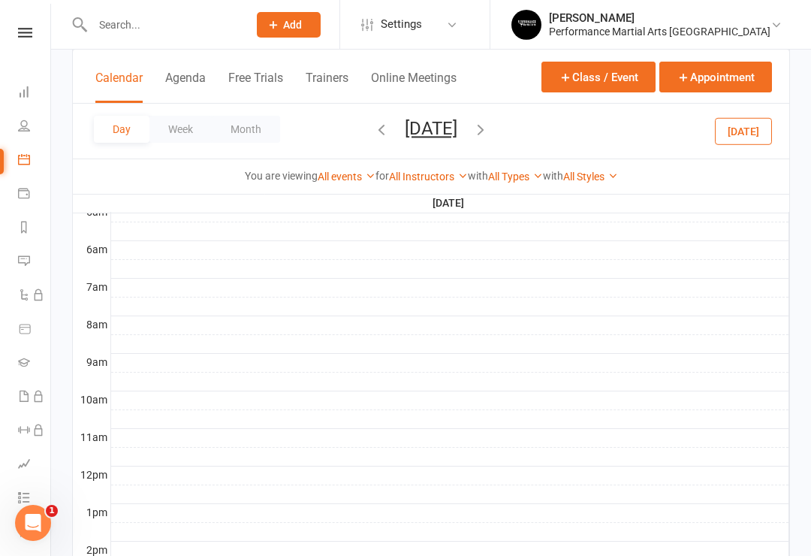
click at [253, 137] on button "Month" at bounding box center [246, 129] width 68 height 27
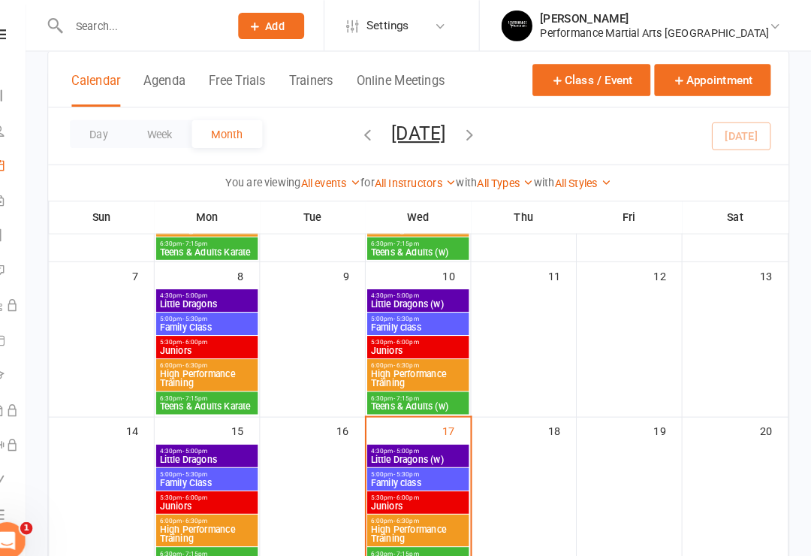
scroll to position [236, 0]
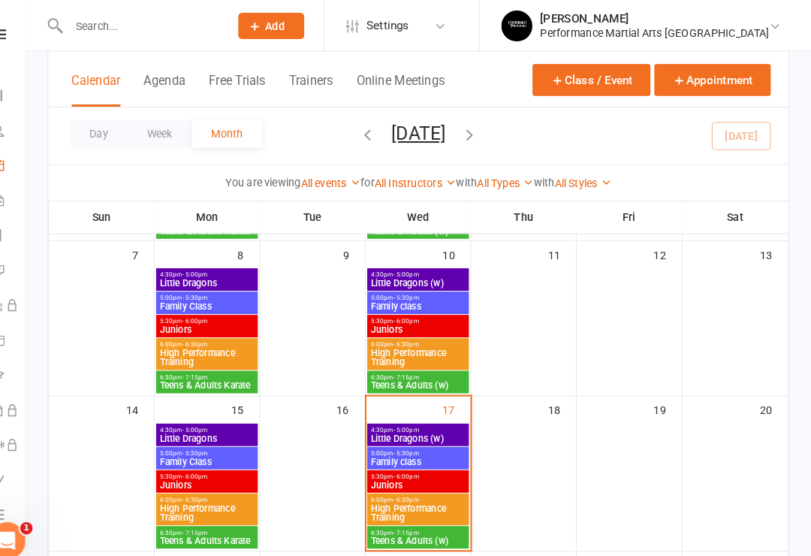
click at [435, 445] on span "Family class" at bounding box center [430, 446] width 92 height 9
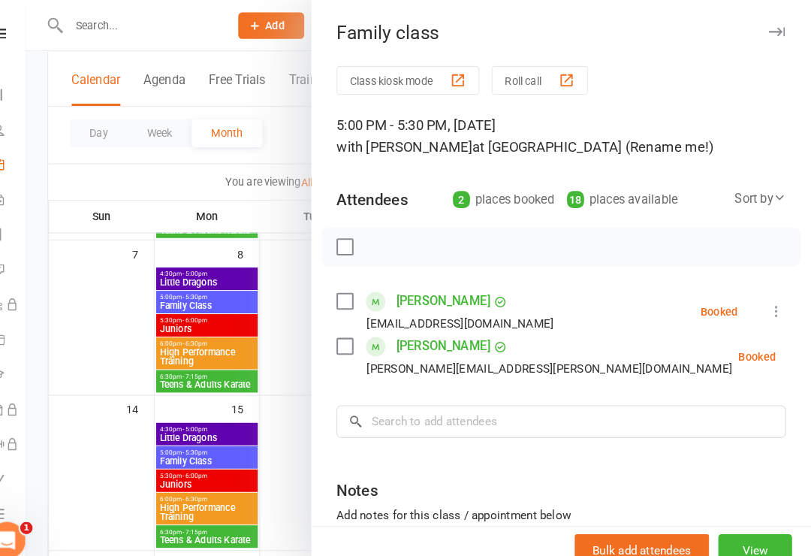
click at [352, 288] on label at bounding box center [359, 291] width 15 height 15
click at [385, 237] on icon "button" at bounding box center [393, 239] width 17 height 17
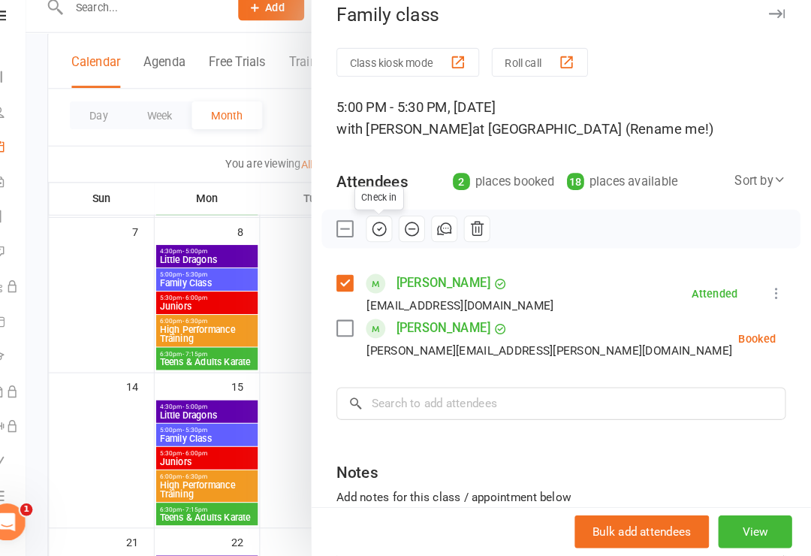
click at [352, 231] on label at bounding box center [359, 238] width 15 height 15
click at [458, 392] on input "search" at bounding box center [569, 408] width 435 height 32
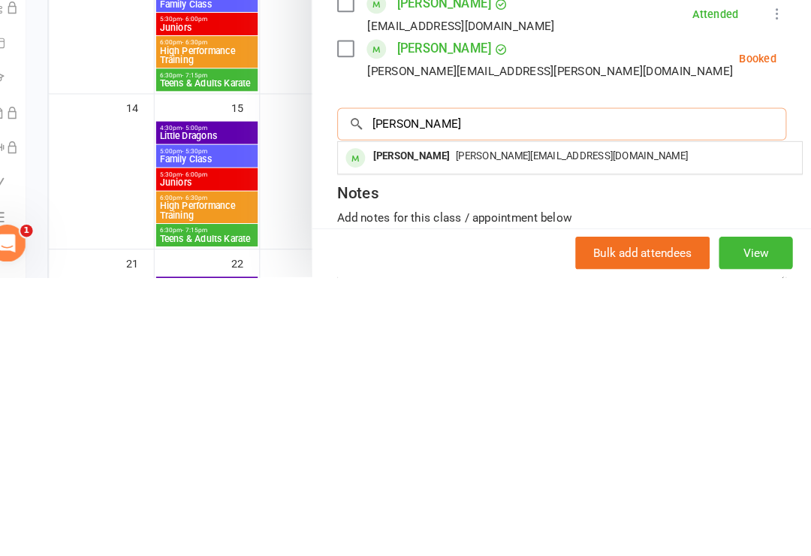
type input "[PERSON_NAME]"
click at [575, 428] on div "[PERSON_NAME][EMAIL_ADDRESS][DOMAIN_NAME]" at bounding box center [577, 439] width 437 height 22
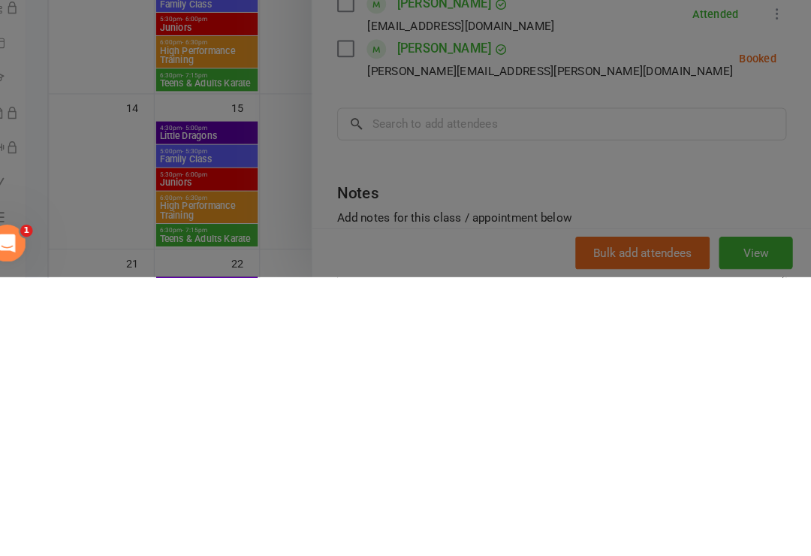
scroll to position [510, 0]
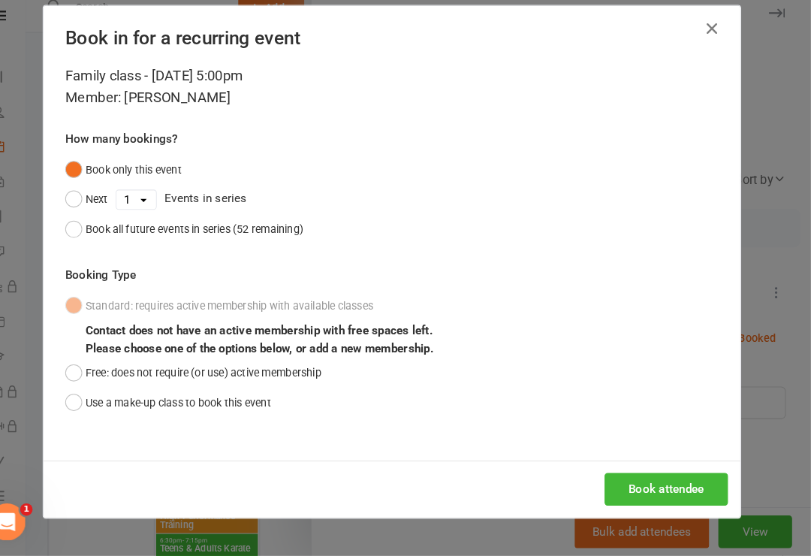
click at [607, 475] on button "Book attendee" at bounding box center [670, 491] width 119 height 32
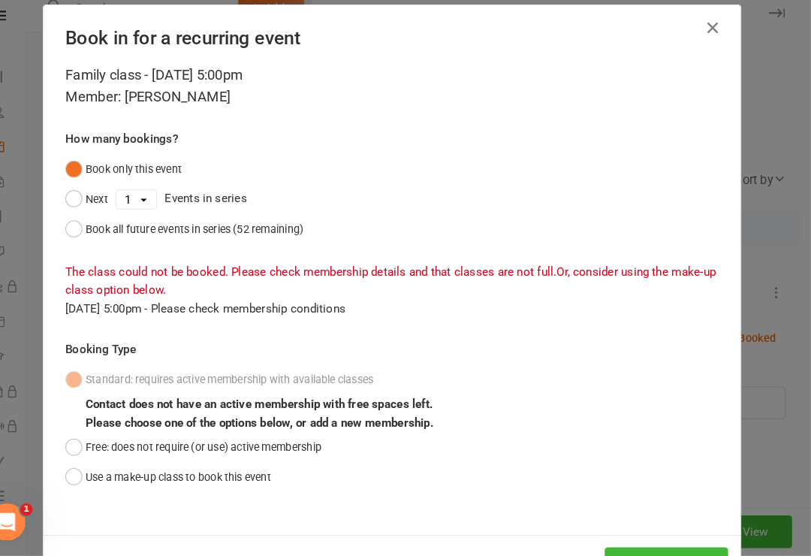
click at [89, 436] on button "Free: does not require (or use) active membership" at bounding box center [213, 450] width 248 height 29
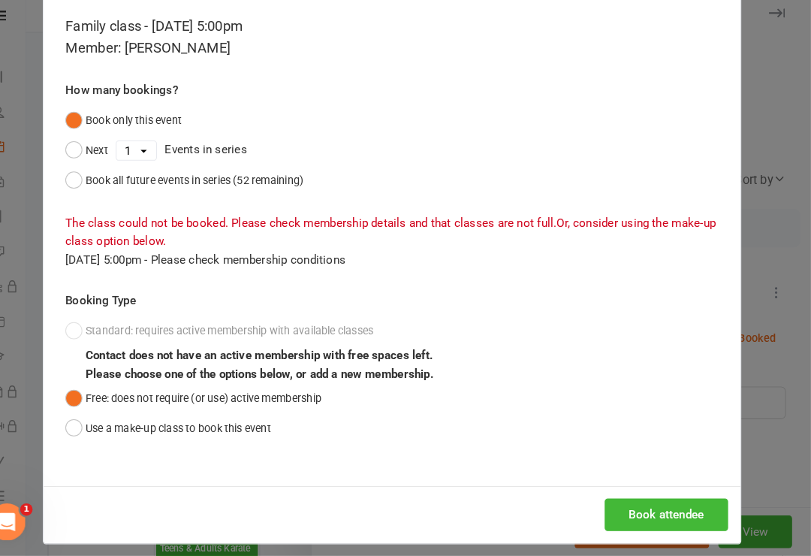
scroll to position [56, 0]
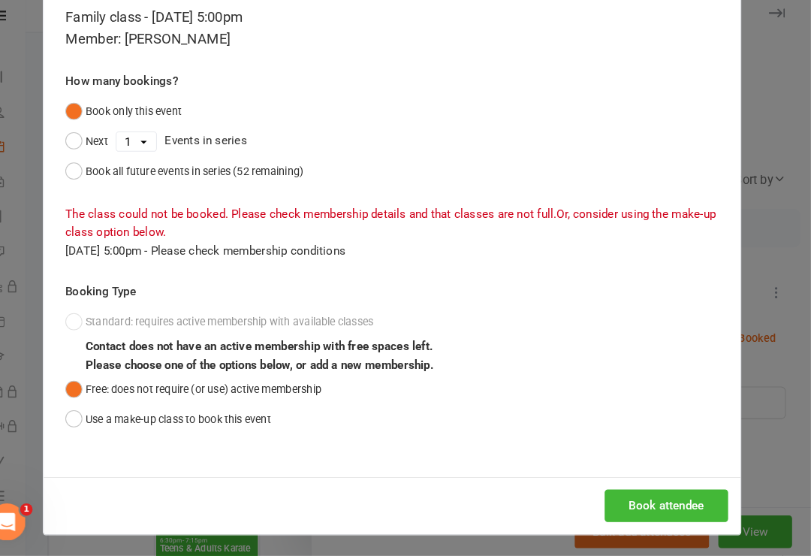
click at [607, 491] on button "Book attendee" at bounding box center [670, 507] width 119 height 32
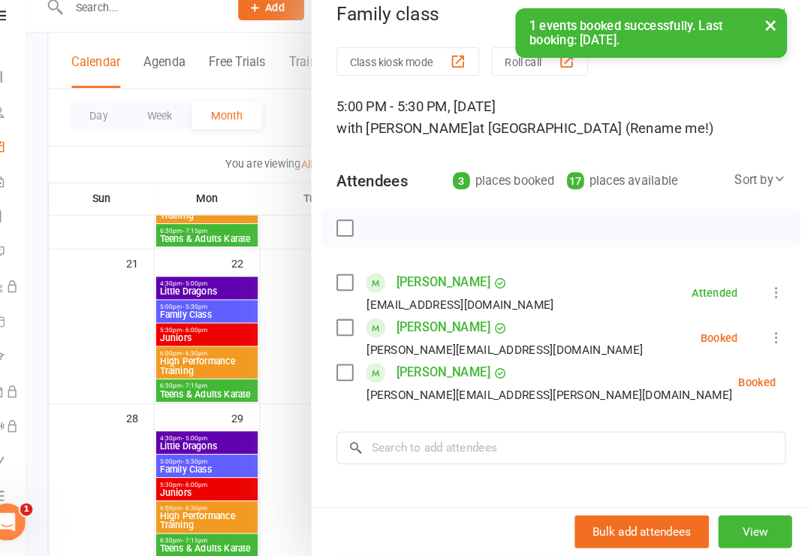
click at [352, 327] on label at bounding box center [359, 334] width 15 height 15
click at [385, 231] on icon "button" at bounding box center [393, 239] width 17 height 17
click at [352, 231] on label at bounding box center [359, 238] width 15 height 15
click at [549, 446] on input "search" at bounding box center [569, 452] width 435 height 32
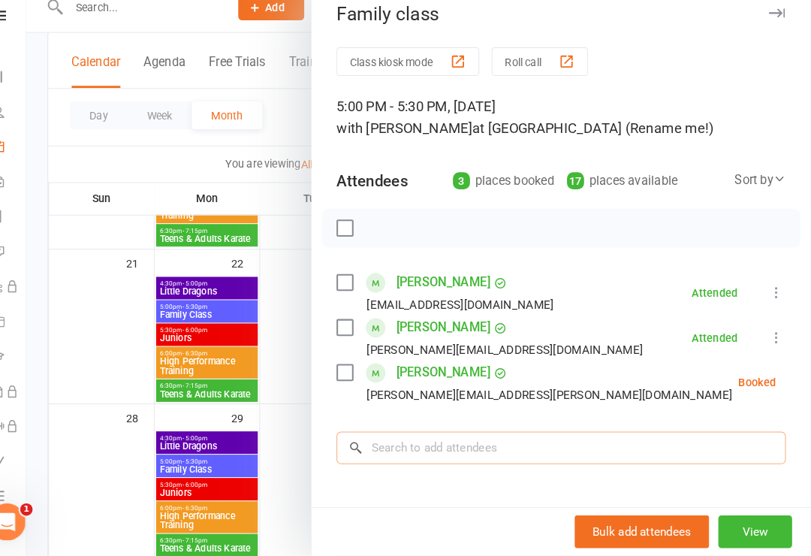
scroll to position [526, 0]
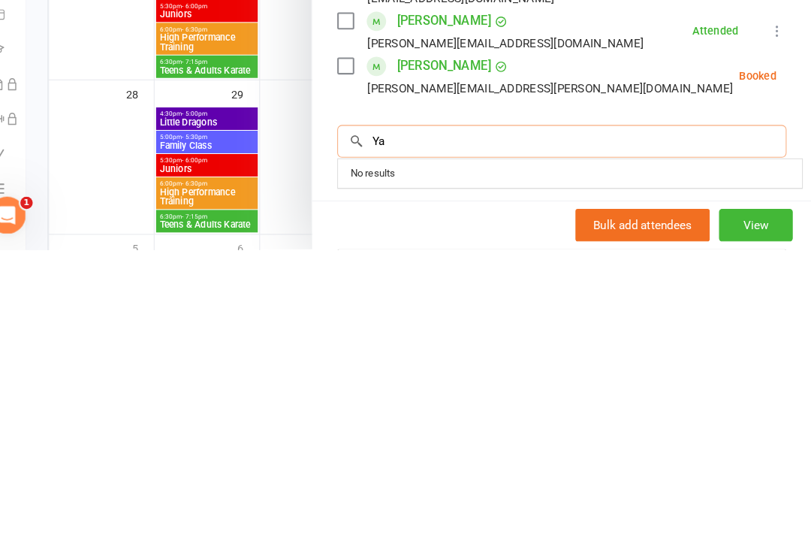
type input "Y"
click at [265, 218] on div at bounding box center [431, 278] width 760 height 556
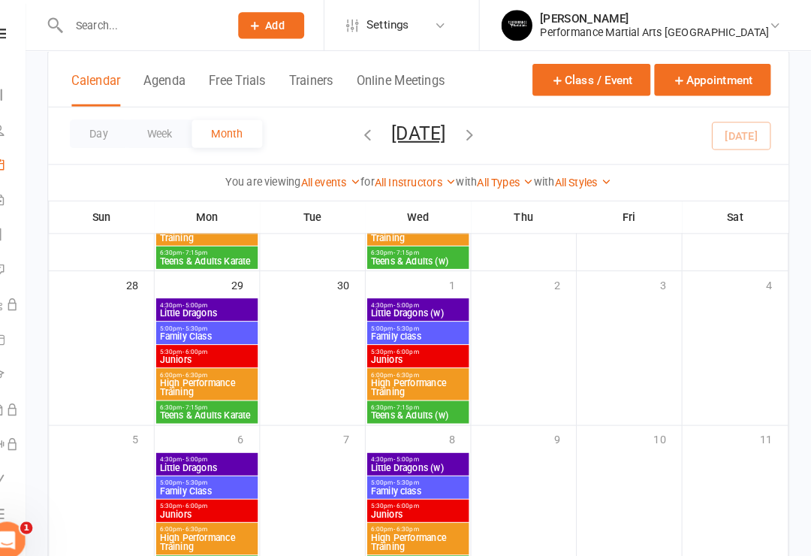
scroll to position [656, 0]
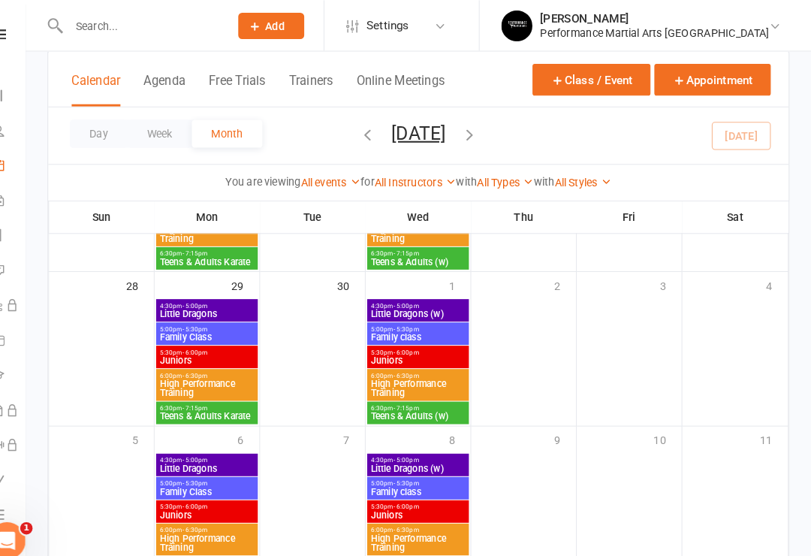
click at [411, 327] on span "Family class" at bounding box center [430, 325] width 92 height 9
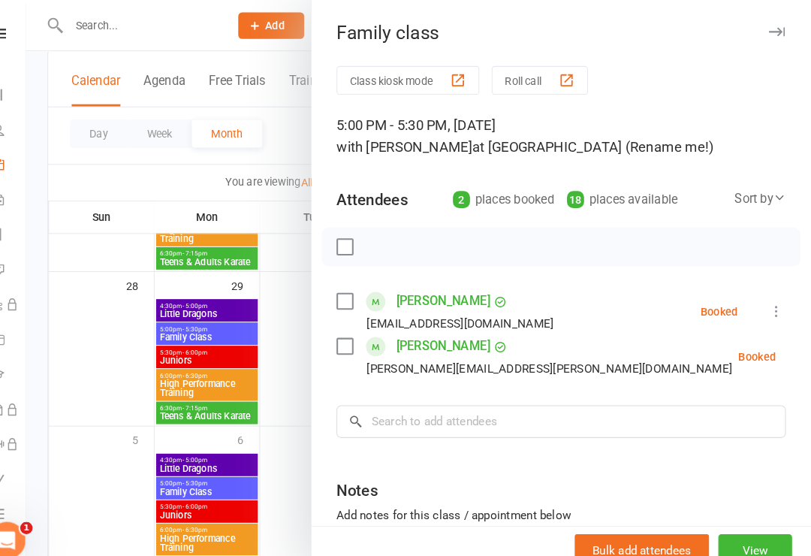
click at [262, 385] on div at bounding box center [431, 278] width 760 height 556
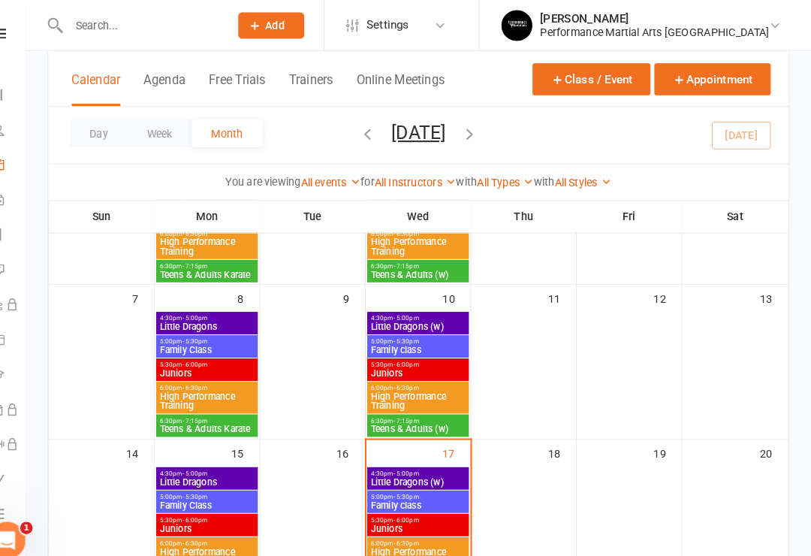
scroll to position [192, 0]
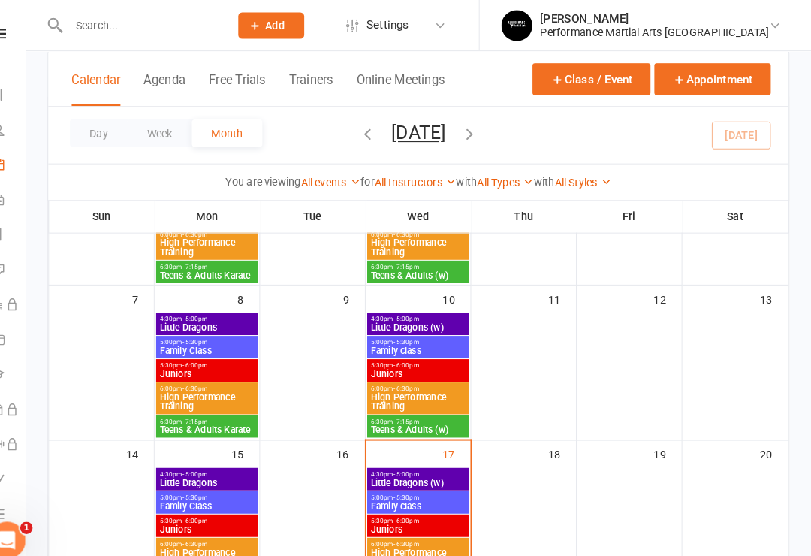
click at [423, 339] on span "Family class" at bounding box center [430, 339] width 92 height 9
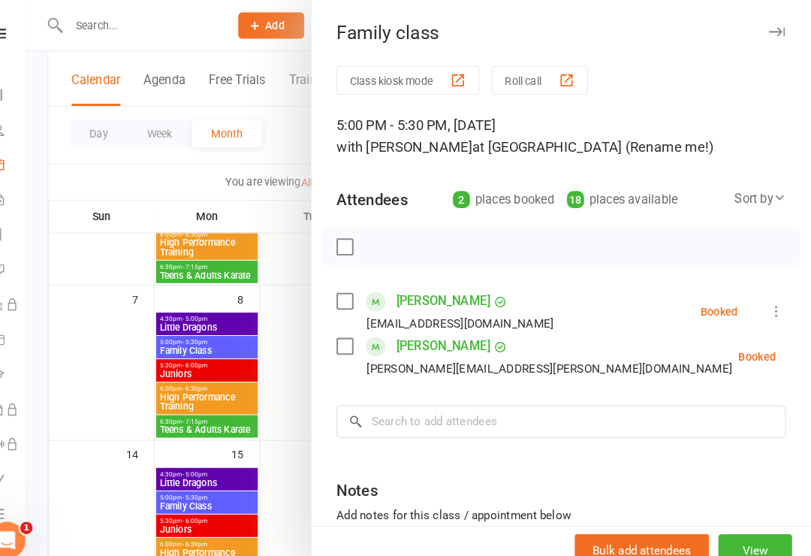
click at [260, 403] on div at bounding box center [431, 278] width 760 height 556
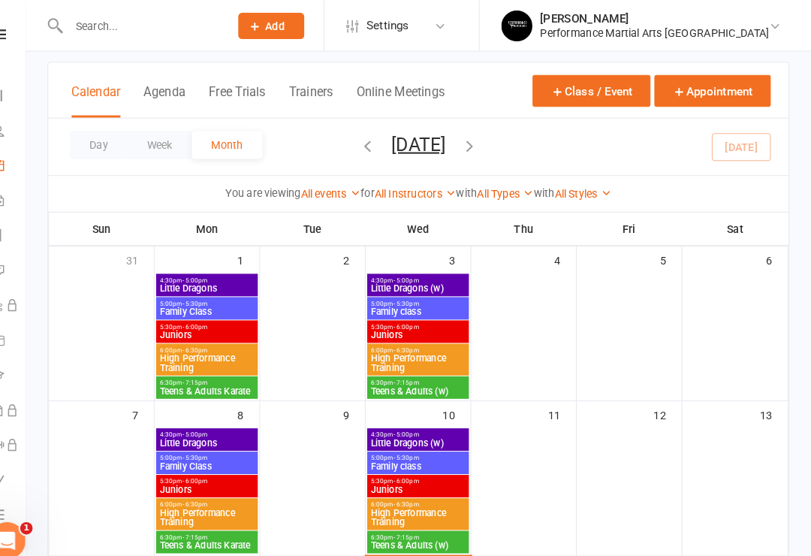
click at [414, 296] on span "5:00pm - 5:30pm" at bounding box center [430, 293] width 92 height 7
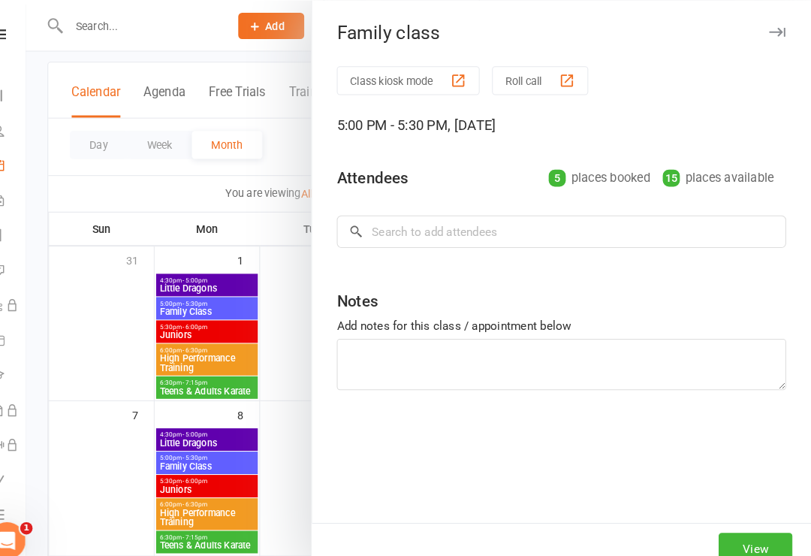
scroll to position [81, 0]
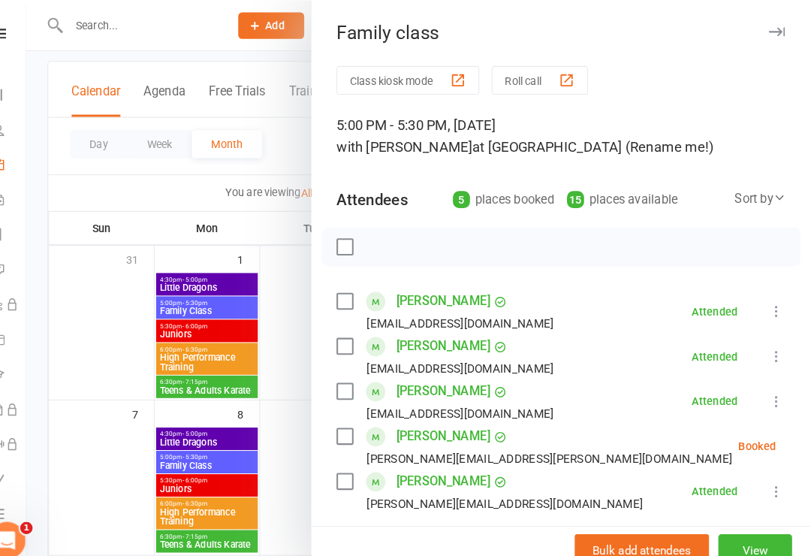
click at [255, 413] on div at bounding box center [431, 278] width 760 height 556
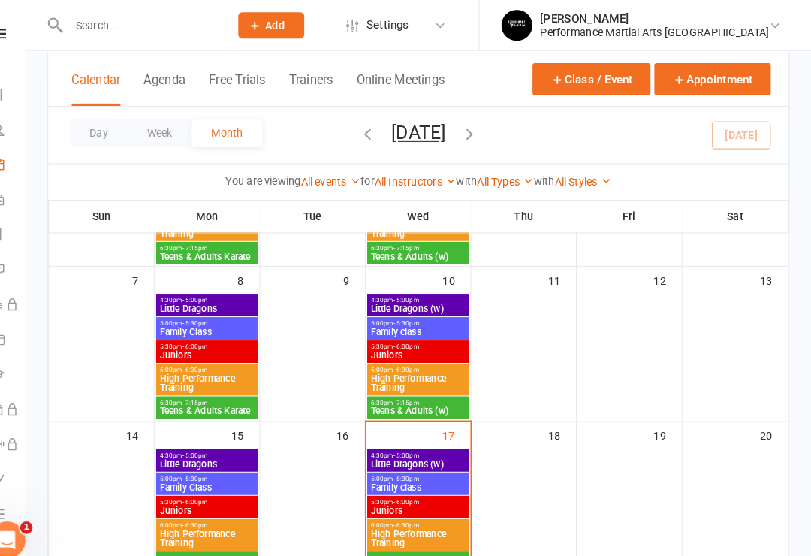
scroll to position [212, 0]
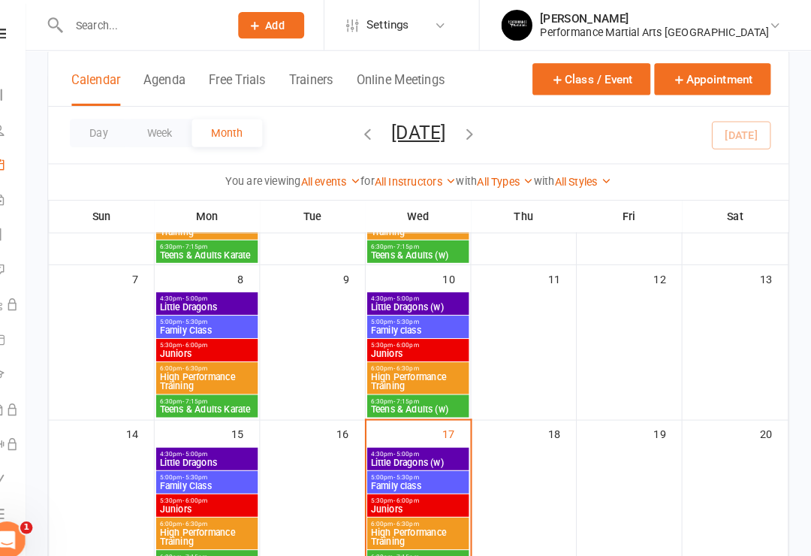
click at [384, 469] on span "Family class" at bounding box center [430, 470] width 92 height 9
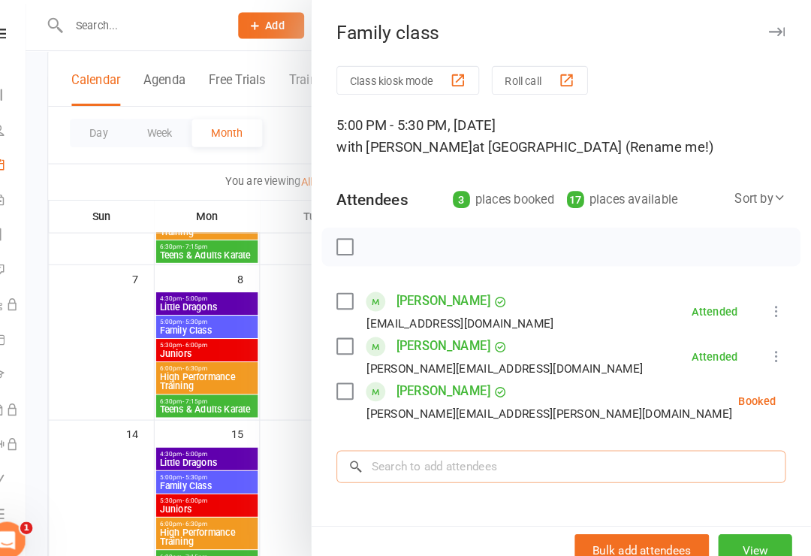
click at [487, 444] on input "search" at bounding box center [569, 452] width 435 height 32
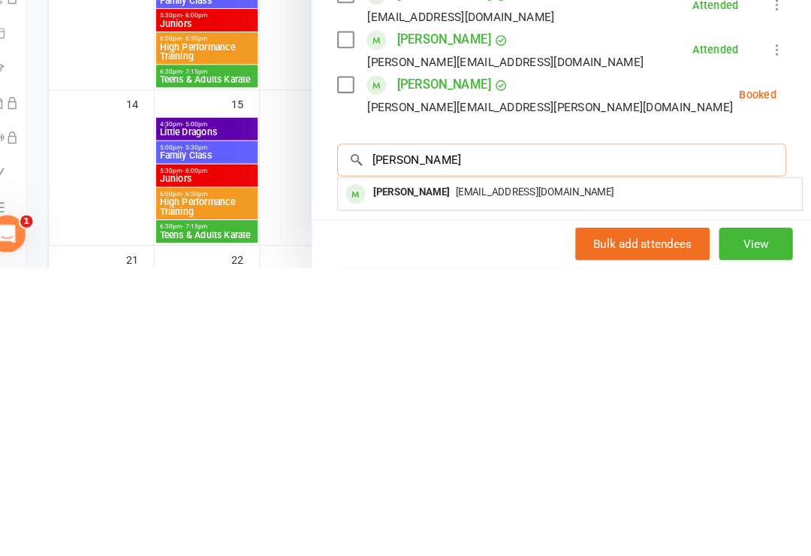
type input "[PERSON_NAME]"
click at [554, 472] on div "[EMAIL_ADDRESS][DOMAIN_NAME]" at bounding box center [577, 483] width 437 height 22
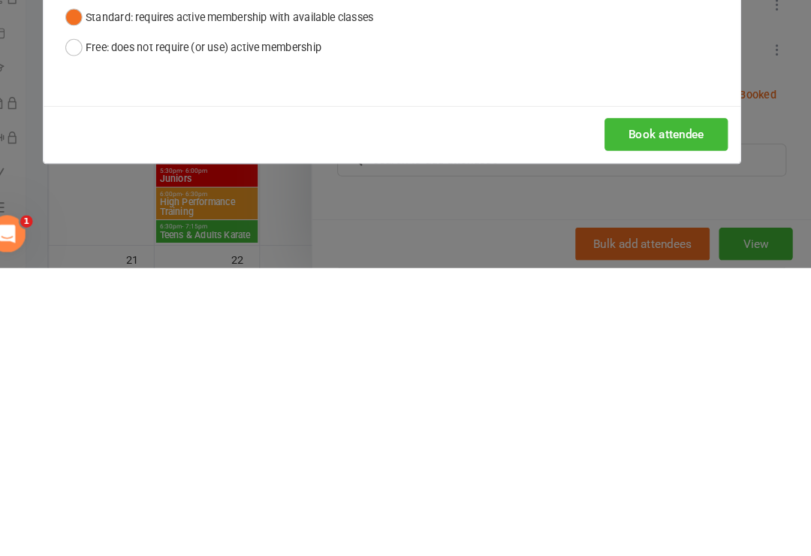
scroll to position [531, 0]
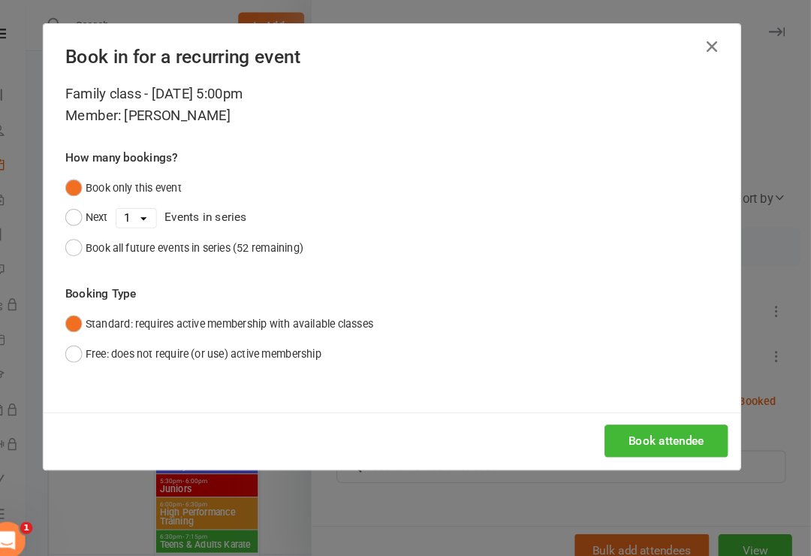
click at [607, 430] on button "Book attendee" at bounding box center [670, 427] width 119 height 32
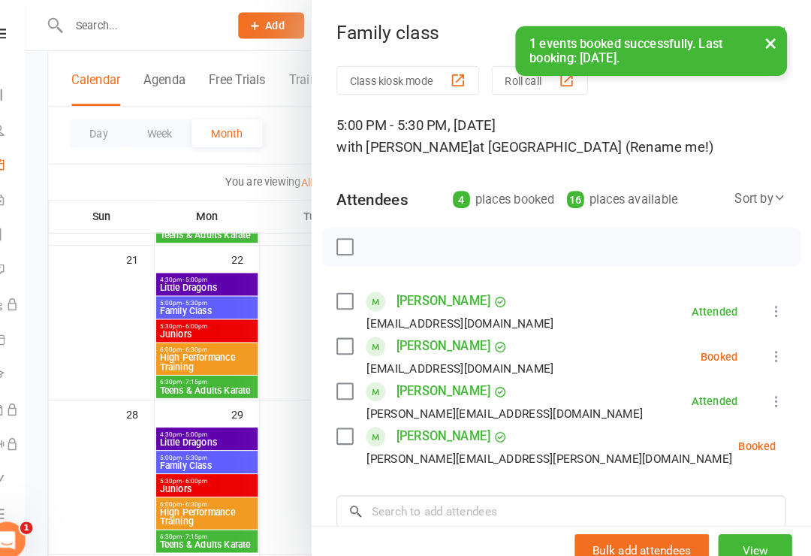
click at [352, 338] on label at bounding box center [359, 334] width 15 height 15
click at [385, 237] on icon "button" at bounding box center [393, 239] width 17 height 17
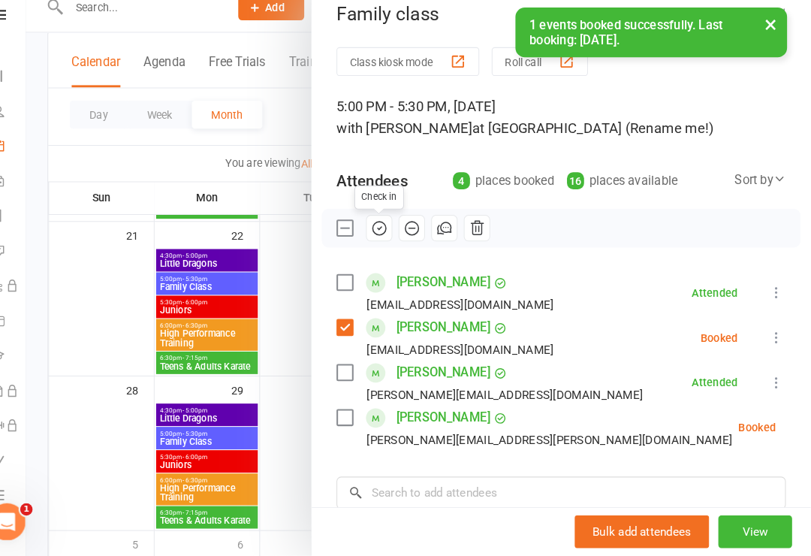
click at [338, 225] on div "Check in" at bounding box center [569, 239] width 463 height 38
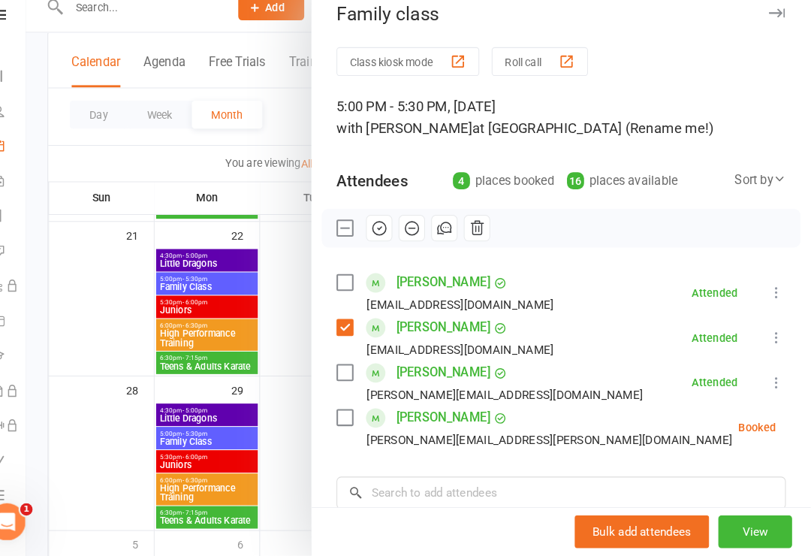
click at [352, 231] on label at bounding box center [359, 238] width 15 height 15
click at [271, 394] on div at bounding box center [431, 278] width 760 height 556
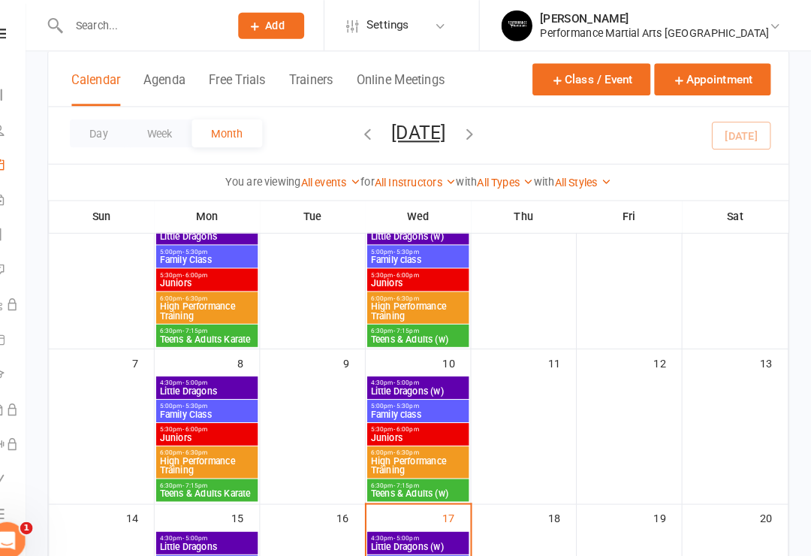
scroll to position [118, 0]
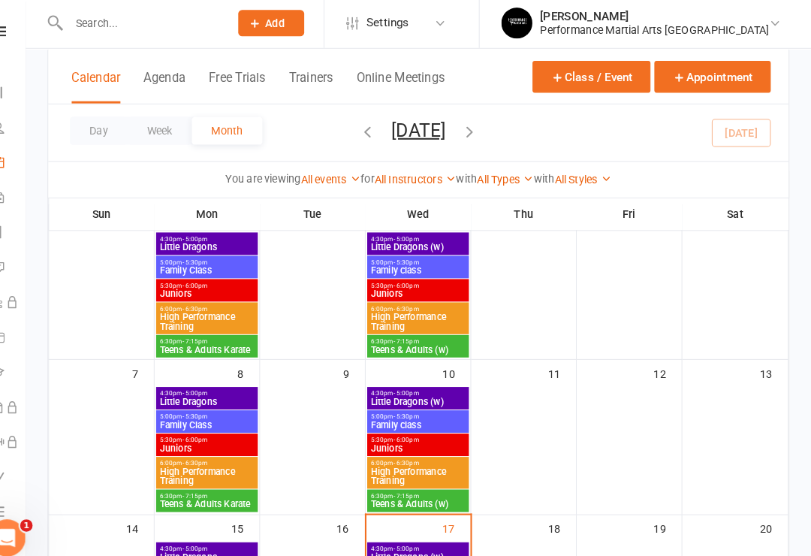
click at [384, 434] on span "Juniors" at bounding box center [430, 436] width 92 height 9
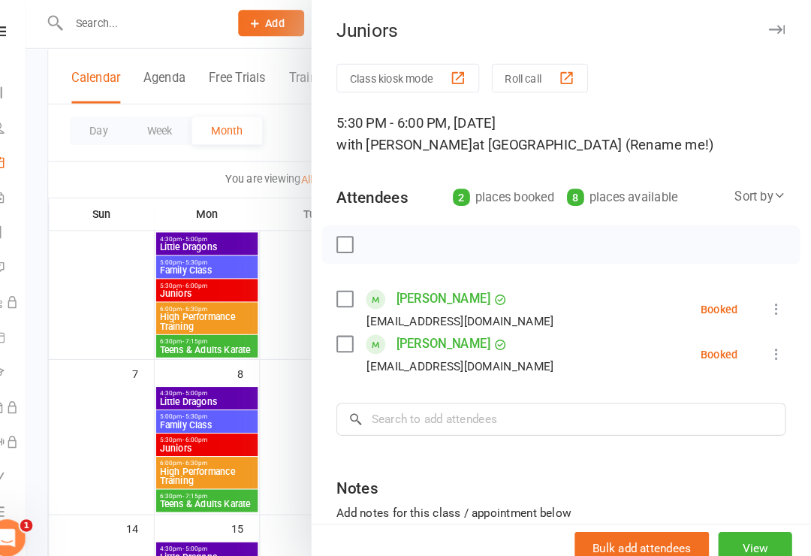
click at [276, 427] on div at bounding box center [431, 278] width 760 height 556
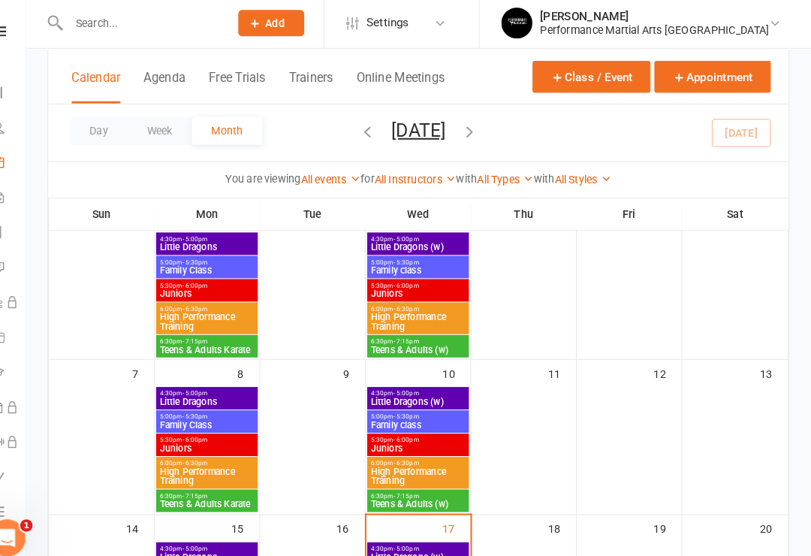
click at [217, 432] on span "Juniors" at bounding box center [226, 436] width 92 height 9
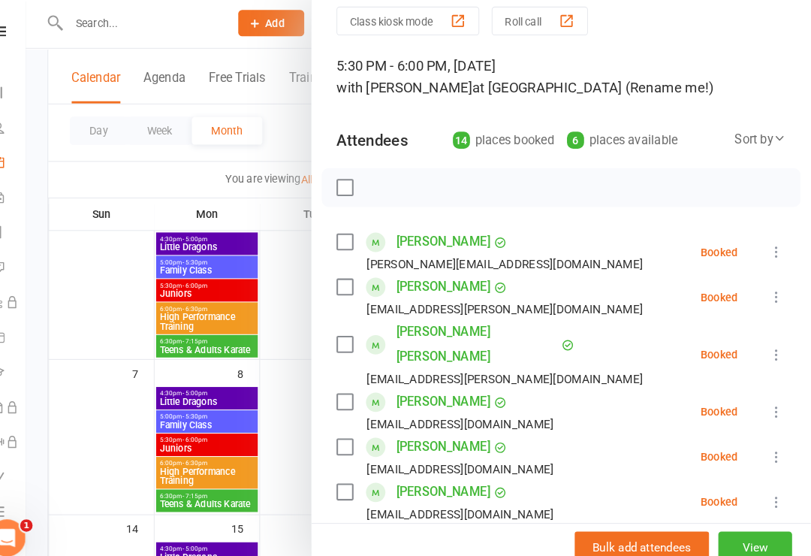
scroll to position [56, 0]
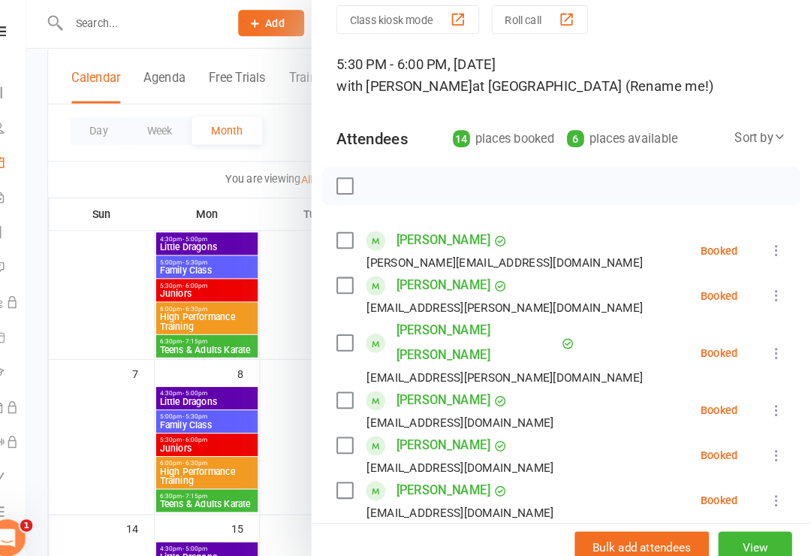
click at [273, 433] on div at bounding box center [431, 278] width 760 height 556
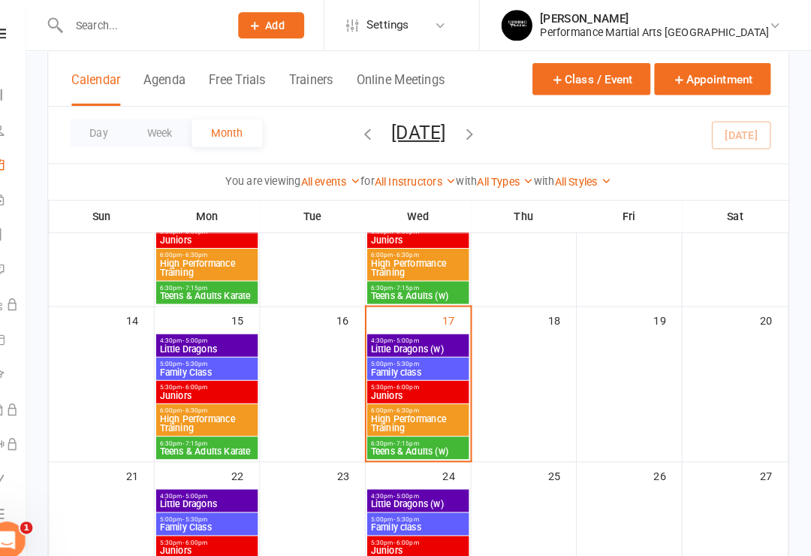
click at [404, 387] on div "5:30pm - 6:00pm Juniors" at bounding box center [430, 380] width 98 height 22
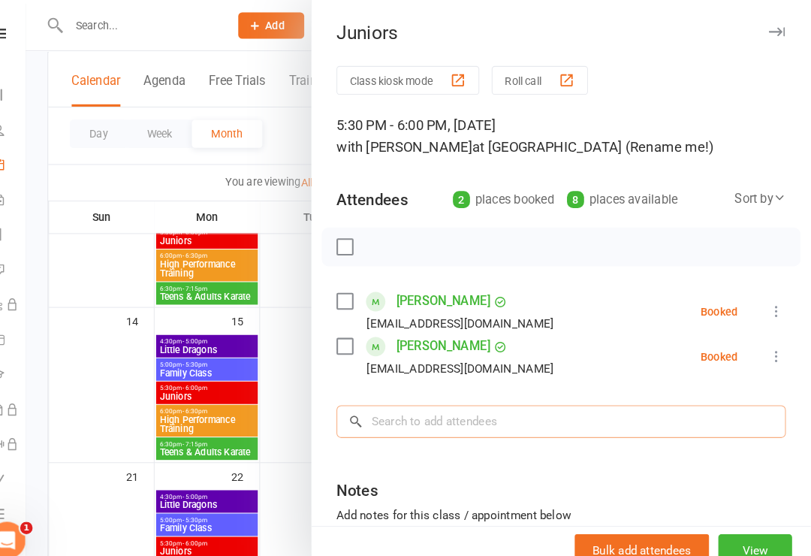
click at [568, 406] on input "search" at bounding box center [569, 408] width 435 height 32
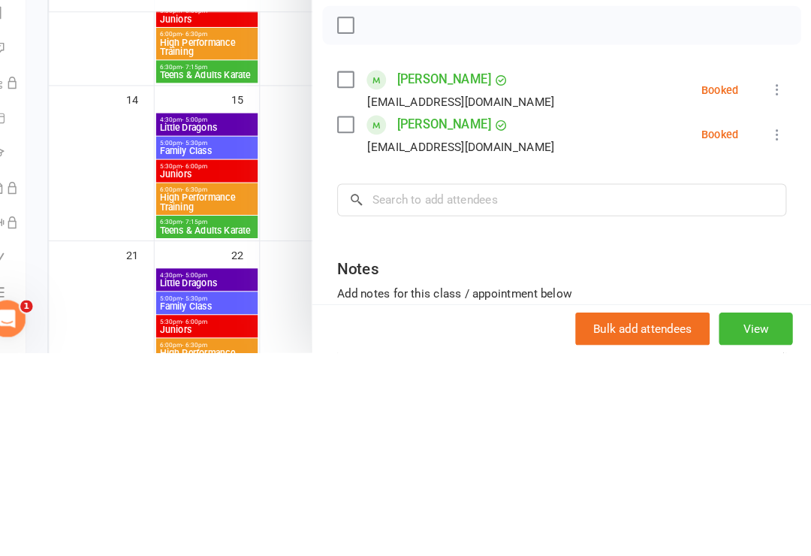
click at [352, 279] on div "[PERSON_NAME] [EMAIL_ADDRESS][DOMAIN_NAME]" at bounding box center [460, 301] width 216 height 44
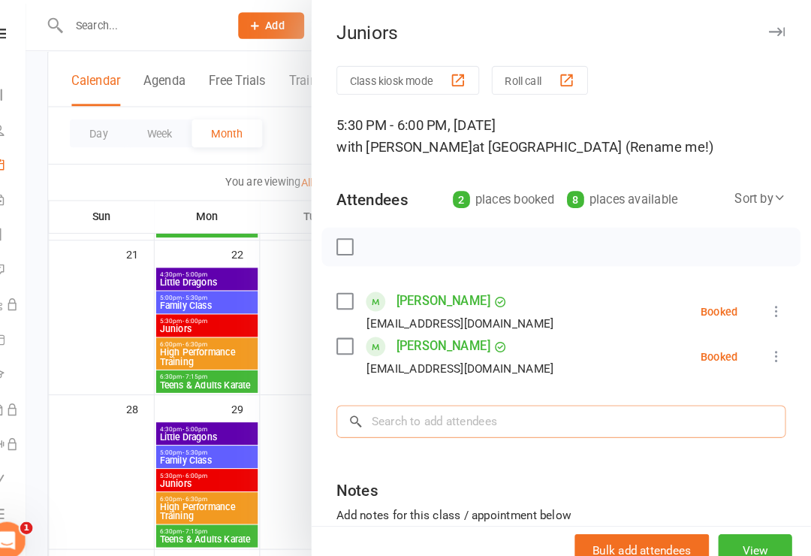
click at [472, 411] on input "search" at bounding box center [569, 408] width 435 height 32
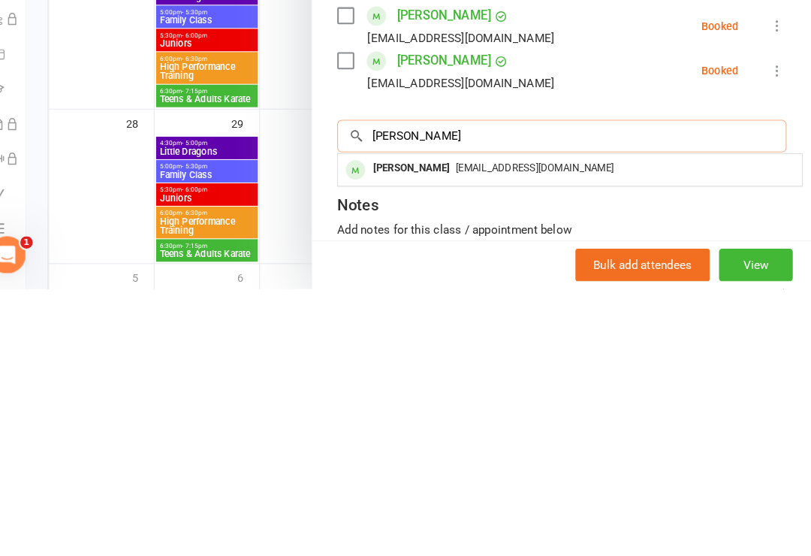
type input "J"
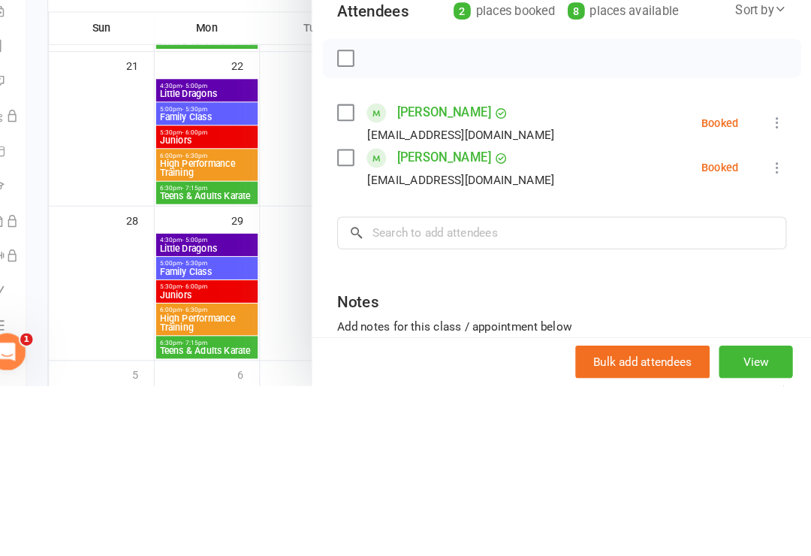
click at [352, 284] on label at bounding box center [359, 291] width 15 height 15
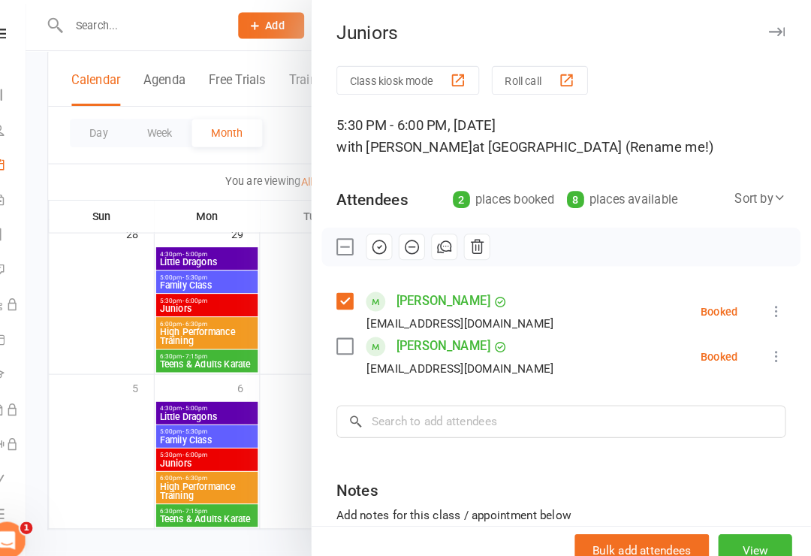
click at [385, 237] on icon "button" at bounding box center [393, 239] width 17 height 17
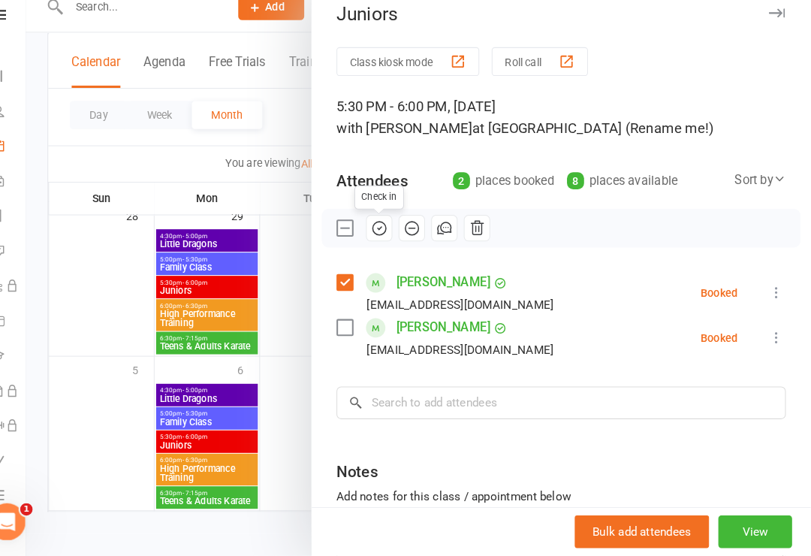
click at [352, 231] on label at bounding box center [359, 238] width 15 height 15
click at [458, 414] on div "Class kiosk mode Roll call 5:30 PM - 6:00 PM, [DATE] with [PERSON_NAME] at [GEO…" at bounding box center [569, 350] width 483 height 572
click at [468, 393] on input "search" at bounding box center [569, 408] width 435 height 32
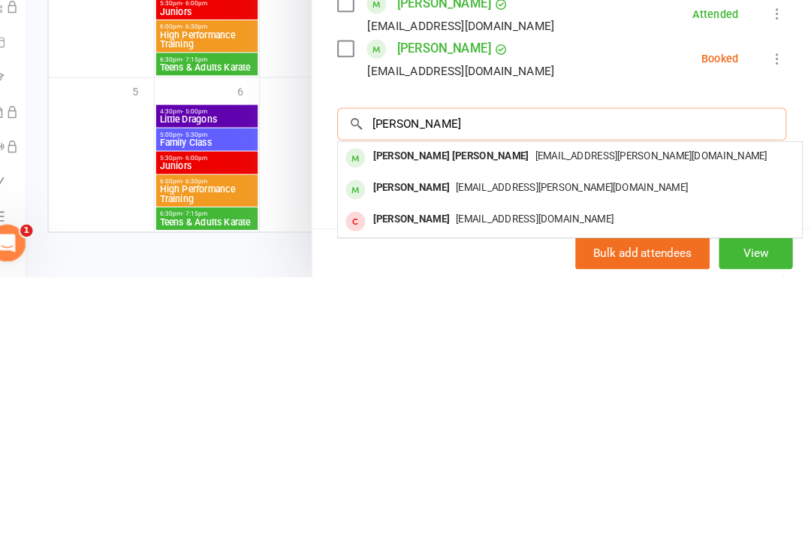
type input "[PERSON_NAME]"
click at [554, 428] on div "[EMAIL_ADDRESS][PERSON_NAME][DOMAIN_NAME]" at bounding box center [577, 439] width 437 height 22
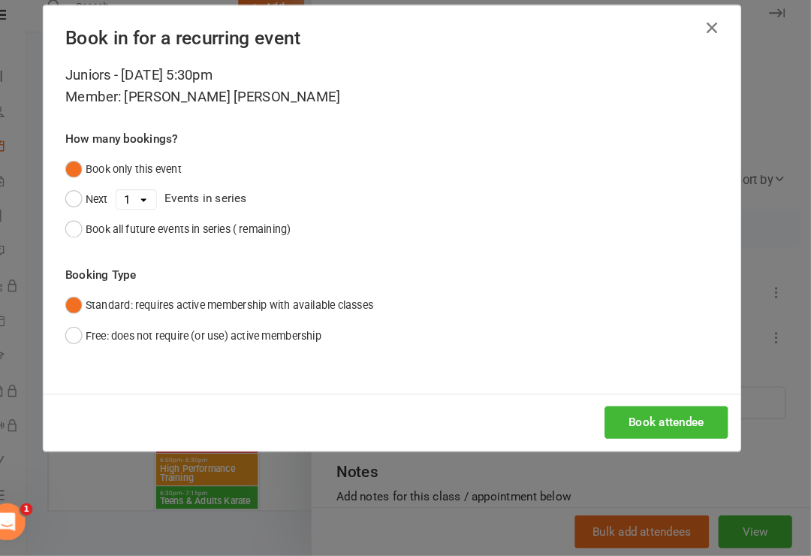
scroll to position [718, 0]
click at [607, 414] on button "Book attendee" at bounding box center [670, 427] width 119 height 32
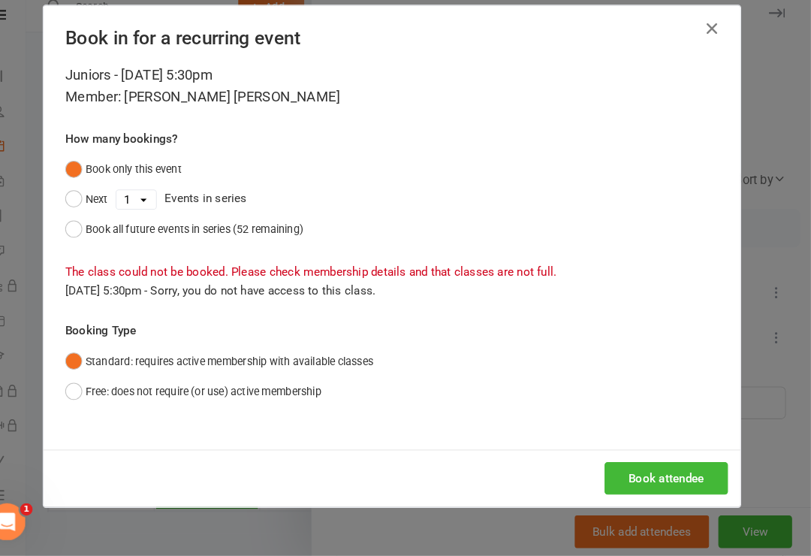
click at [68, 378] on div "Juniors - [DATE] 5:30pm Member: [PERSON_NAME] [PERSON_NAME] How many bookings? …" at bounding box center [405, 266] width 674 height 372
click at [89, 382] on button "Free: does not require (or use) active membership" at bounding box center [213, 396] width 248 height 29
click at [607, 469] on button "Book attendee" at bounding box center [670, 481] width 119 height 32
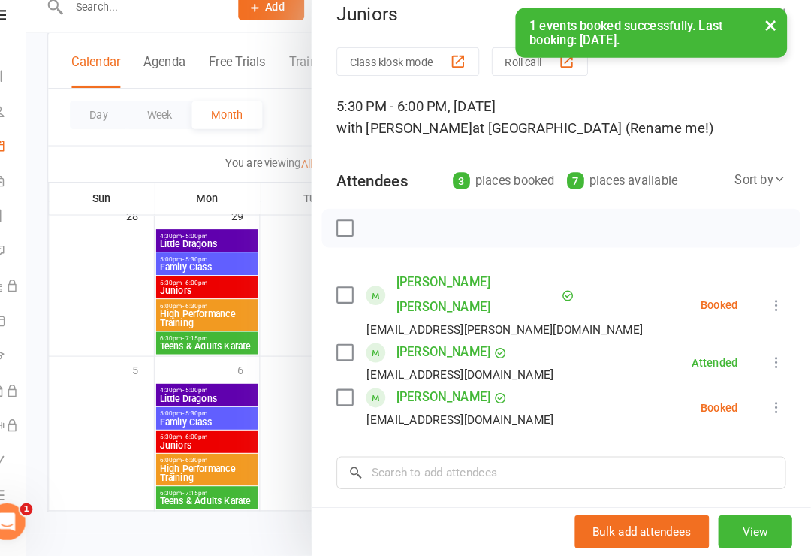
scroll to position [717, 0]
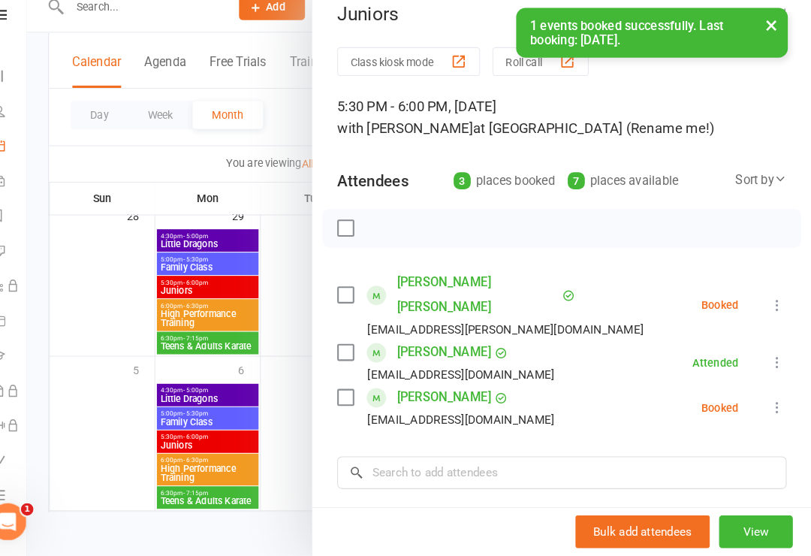
click at [328, 288] on div "Class kiosk mode Roll call 5:30 PM - 6:00 PM, [DATE] with [PERSON_NAME] at [GEO…" at bounding box center [569, 384] width 483 height 640
click at [352, 296] on label at bounding box center [359, 303] width 15 height 15
click at [385, 231] on icon "button" at bounding box center [393, 239] width 17 height 17
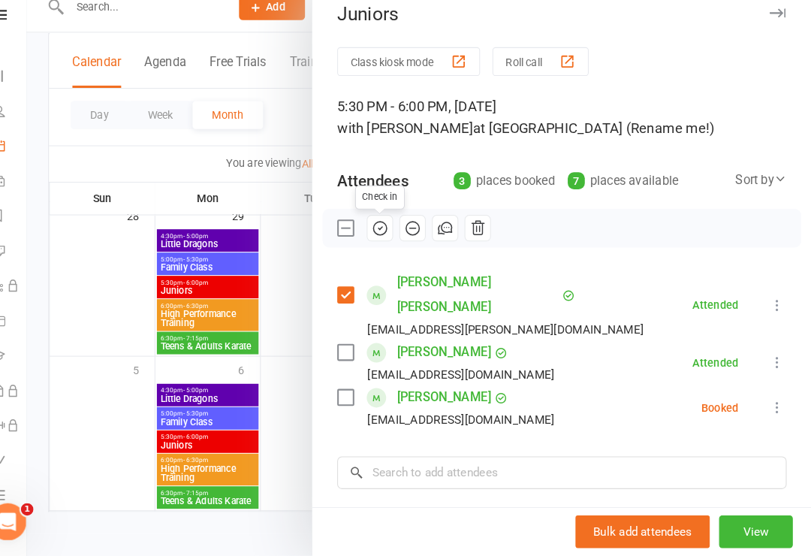
click at [352, 296] on label at bounding box center [359, 303] width 15 height 15
click at [594, 460] on input "search" at bounding box center [569, 476] width 435 height 32
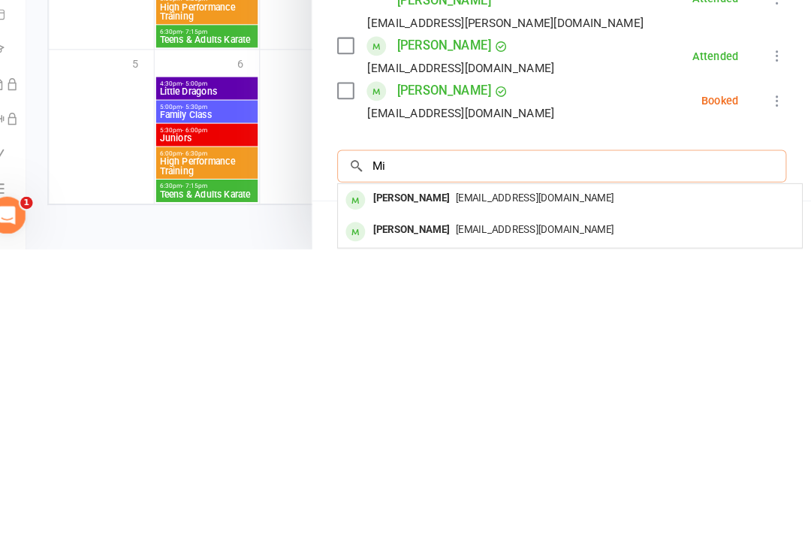
type input "M"
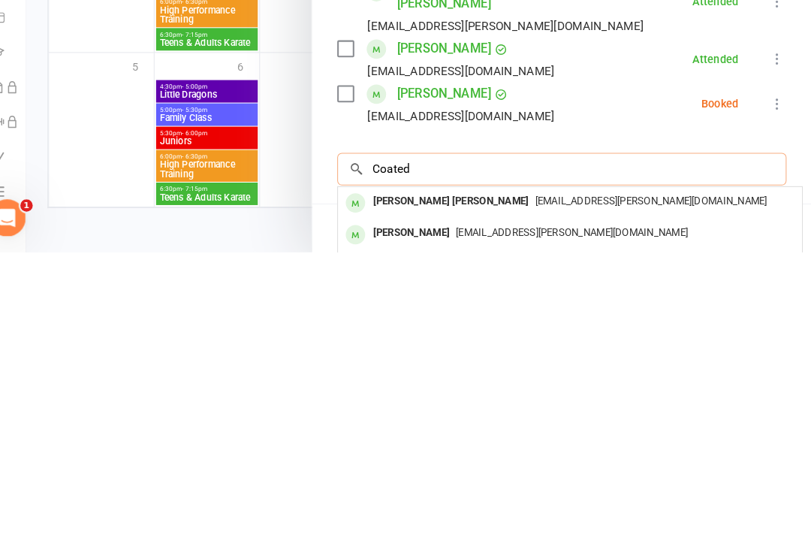
scroll to position [718, 0]
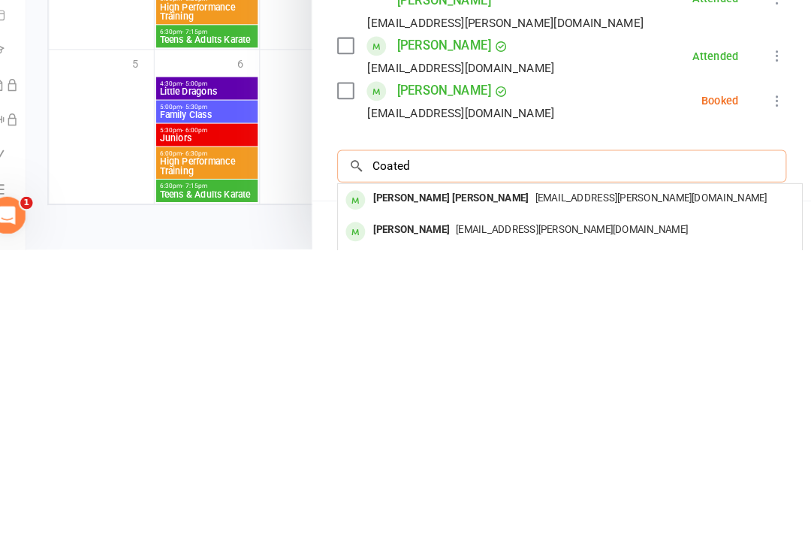
type input "Coated"
click at [513, 531] on span "[EMAIL_ADDRESS][PERSON_NAME][DOMAIN_NAME]" at bounding box center [579, 536] width 225 height 11
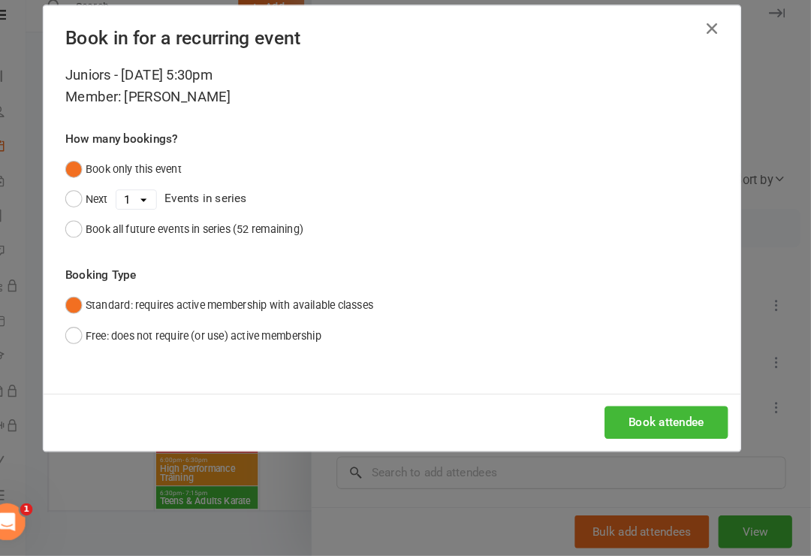
click at [607, 411] on button "Book attendee" at bounding box center [670, 427] width 119 height 32
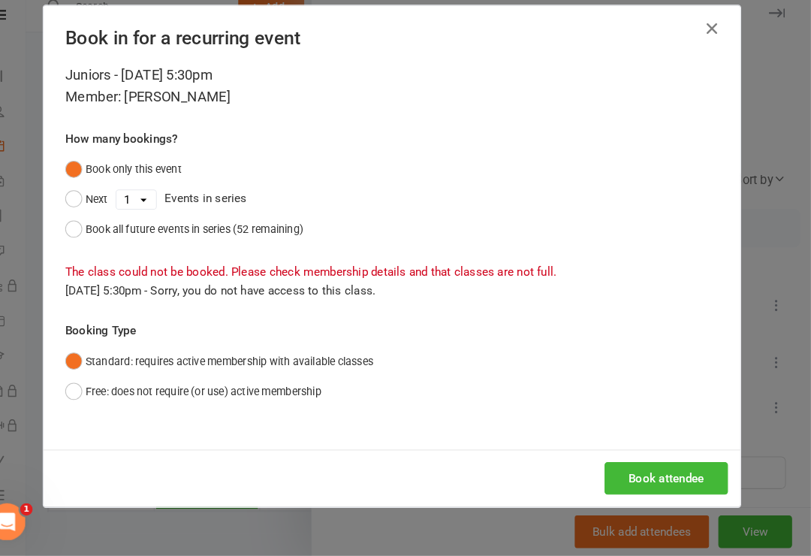
click at [89, 382] on button "Free: does not require (or use) active membership" at bounding box center [213, 396] width 248 height 29
click at [607, 423] on div "Juniors - [DATE] 5:30pm Member: [PERSON_NAME] How many bookings? Book only this…" at bounding box center [405, 266] width 674 height 372
click at [607, 465] on button "Book attendee" at bounding box center [670, 481] width 119 height 32
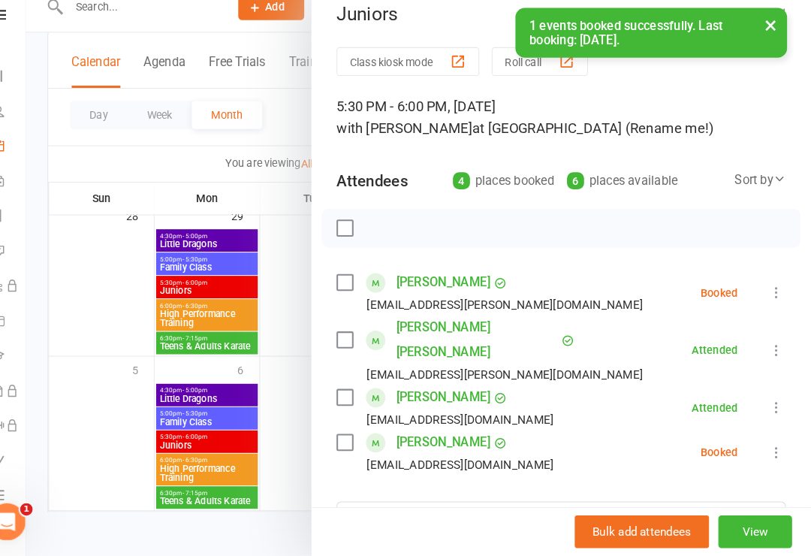
click at [354, 281] on div "[PERSON_NAME] [EMAIL_ADDRESS][PERSON_NAME][DOMAIN_NAME]" at bounding box center [503, 301] width 303 height 44
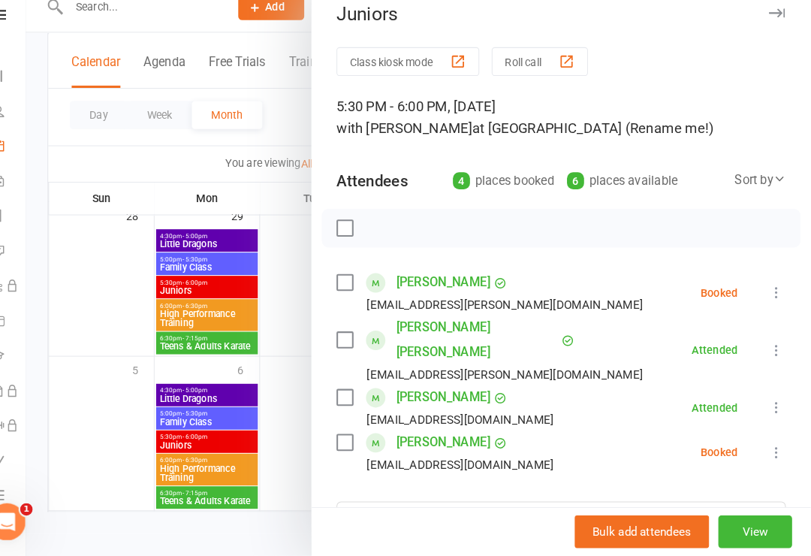
click at [352, 284] on label at bounding box center [359, 291] width 15 height 15
click at [385, 231] on icon "button" at bounding box center [393, 239] width 17 height 17
click at [352, 231] on label at bounding box center [359, 238] width 15 height 15
click at [70, 427] on div at bounding box center [431, 278] width 760 height 556
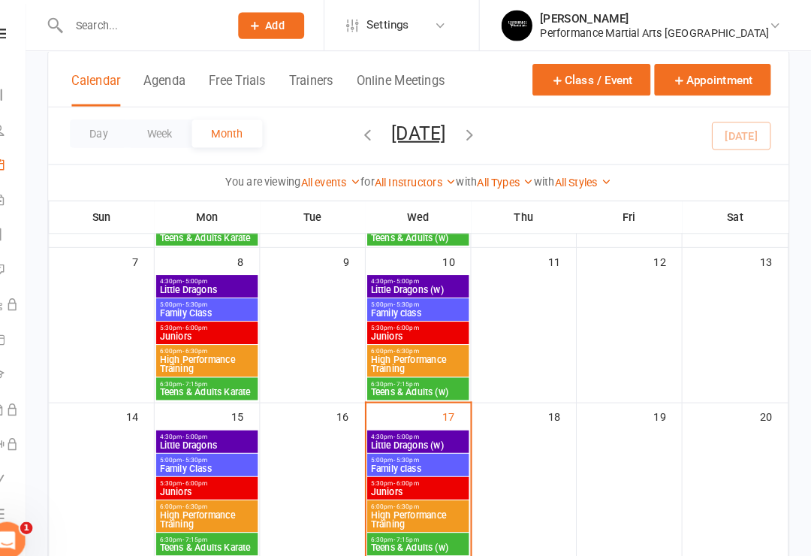
scroll to position [228, 0]
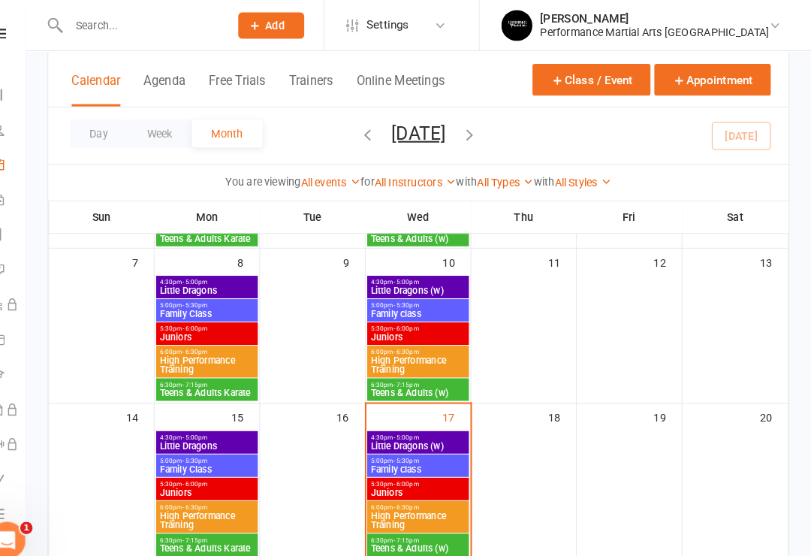
click at [180, 475] on span "Juniors" at bounding box center [226, 476] width 92 height 9
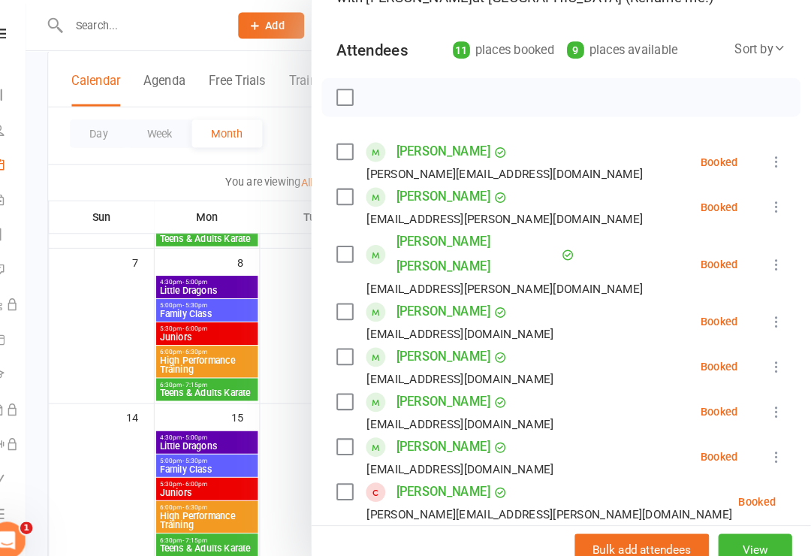
scroll to position [146, 0]
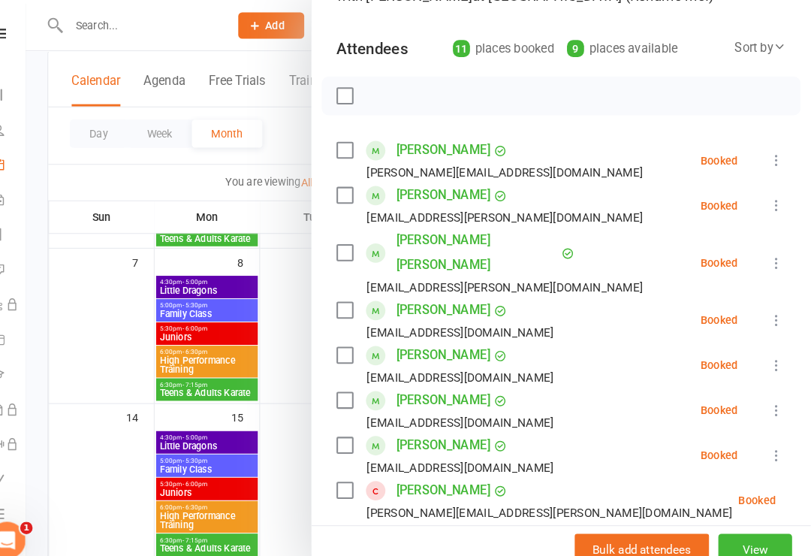
click at [98, 467] on div at bounding box center [431, 278] width 760 height 556
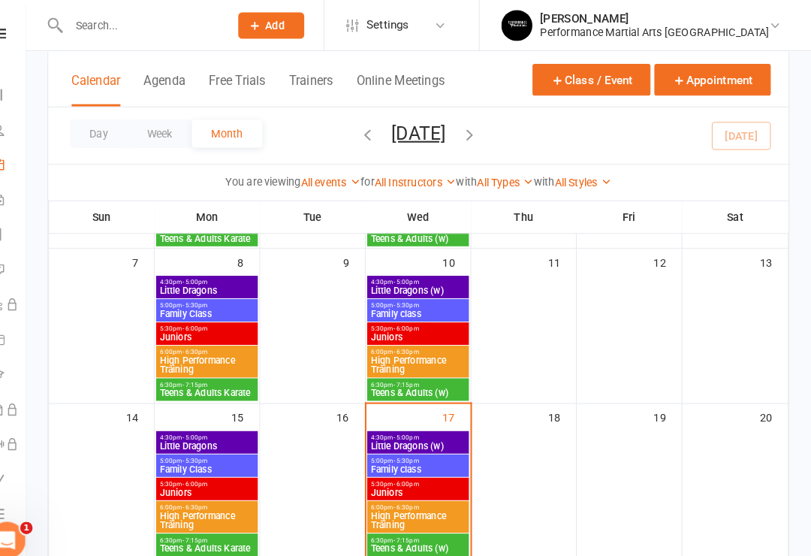
click at [422, 475] on span "Juniors" at bounding box center [430, 476] width 92 height 9
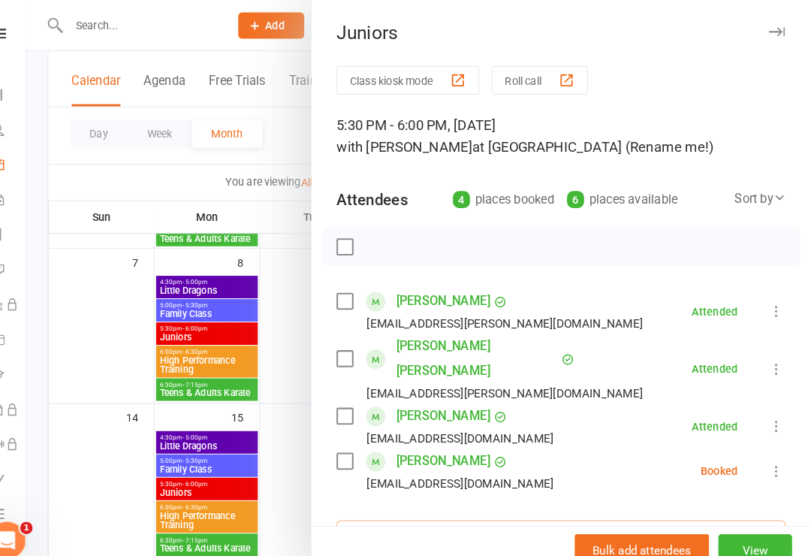
click at [488, 503] on input "search" at bounding box center [569, 519] width 435 height 32
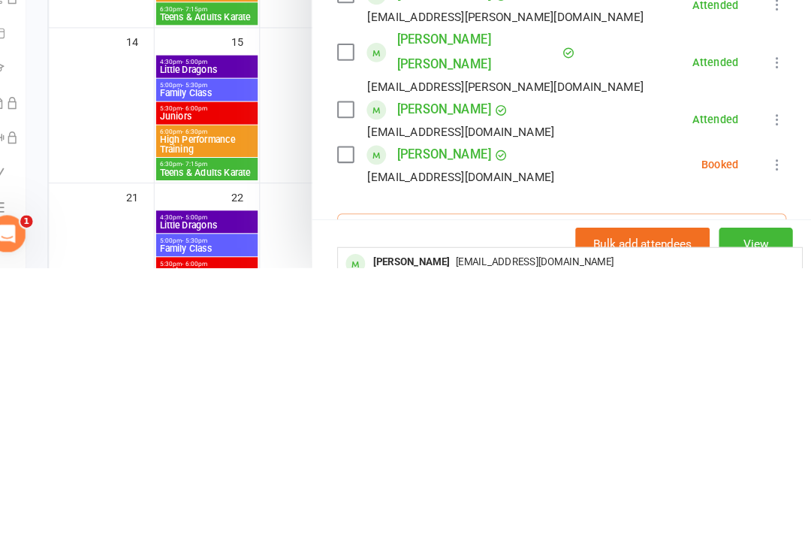
type input "Mich"
click at [595, 539] on div "[EMAIL_ADDRESS][DOMAIN_NAME]" at bounding box center [577, 550] width 437 height 22
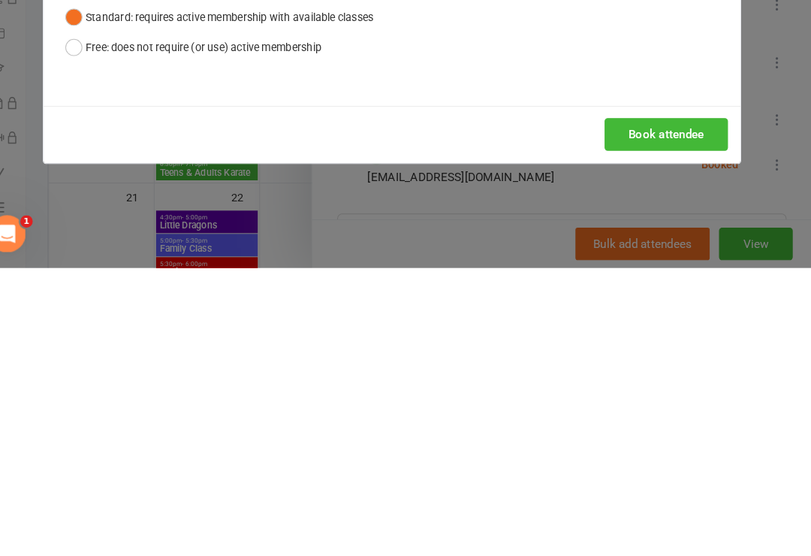
scroll to position [592, 0]
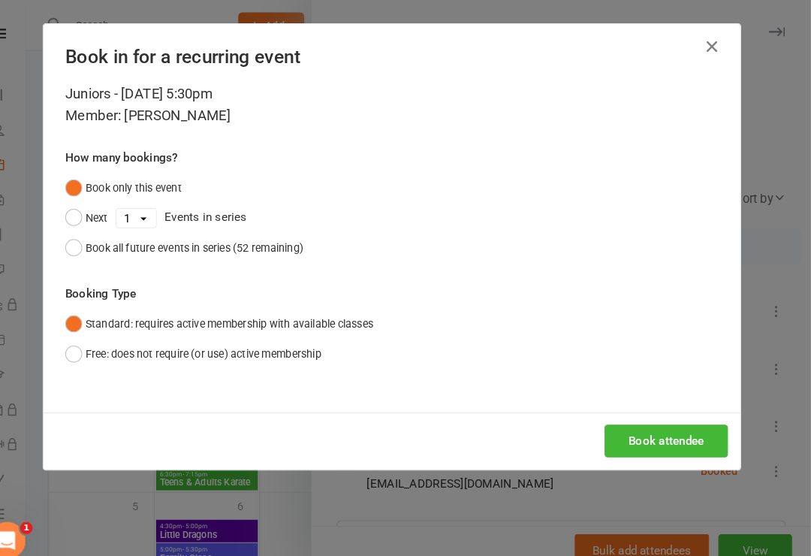
click at [607, 417] on button "Book attendee" at bounding box center [670, 427] width 119 height 32
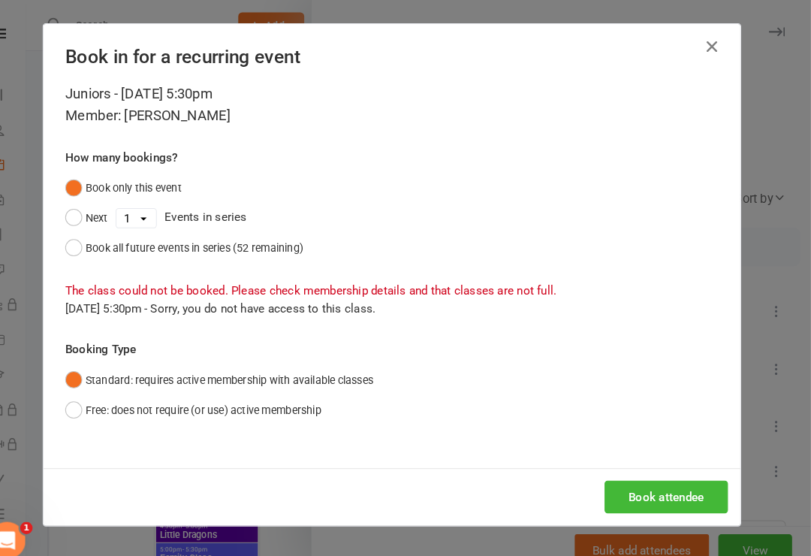
click at [89, 387] on button "Free: does not require (or use) active membership" at bounding box center [213, 396] width 248 height 29
click at [607, 470] on button "Book attendee" at bounding box center [670, 481] width 119 height 32
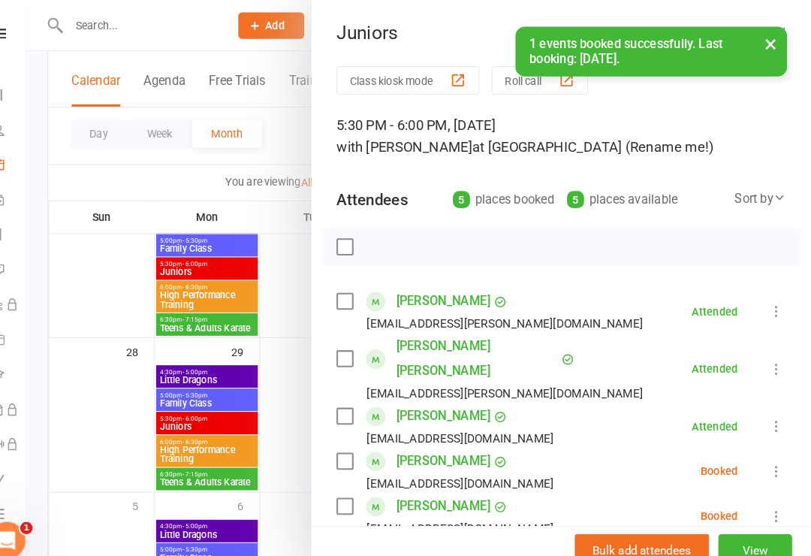
click at [352, 439] on label at bounding box center [359, 446] width 15 height 15
click at [385, 244] on icon "button" at bounding box center [393, 239] width 17 height 17
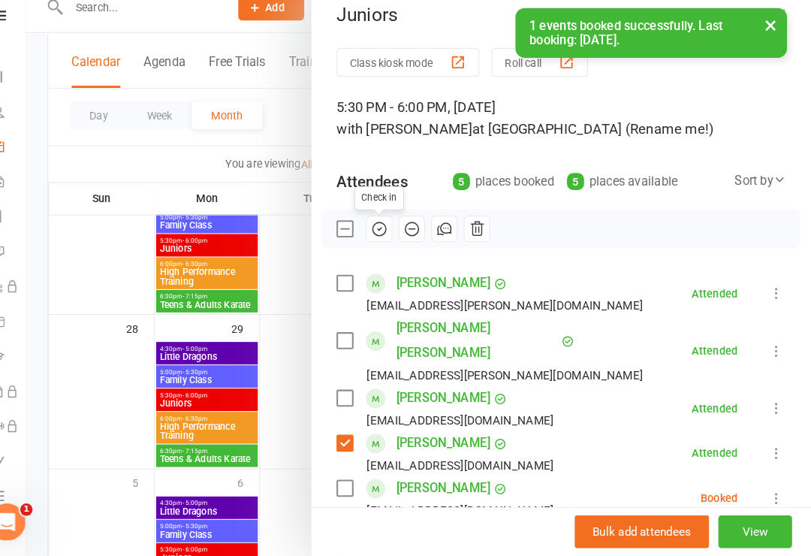
click at [352, 231] on label at bounding box center [359, 238] width 15 height 15
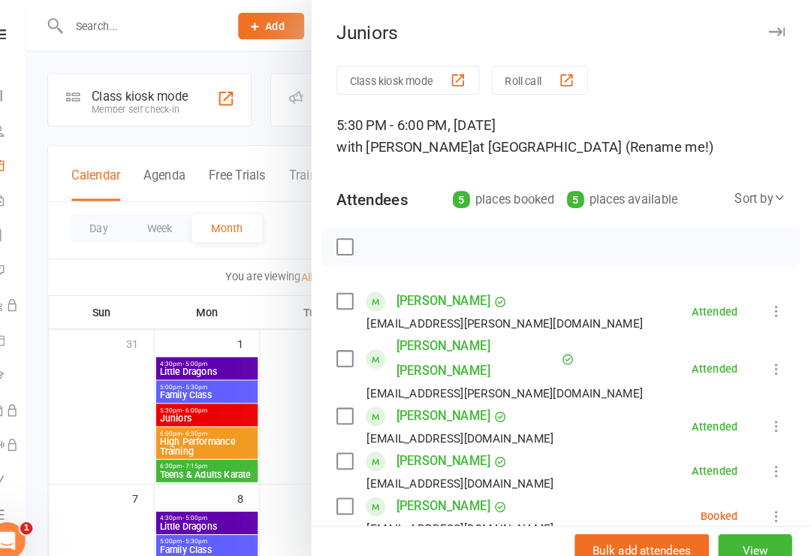
scroll to position [0, 0]
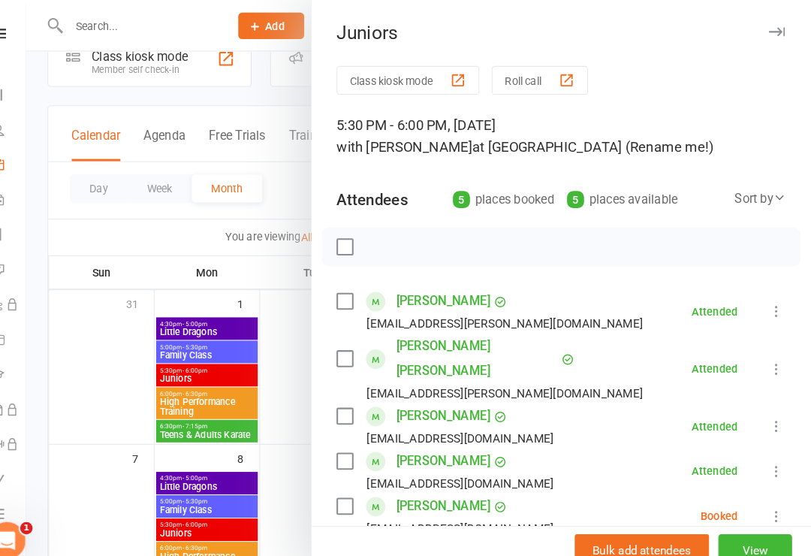
click at [288, 338] on div at bounding box center [431, 278] width 760 height 556
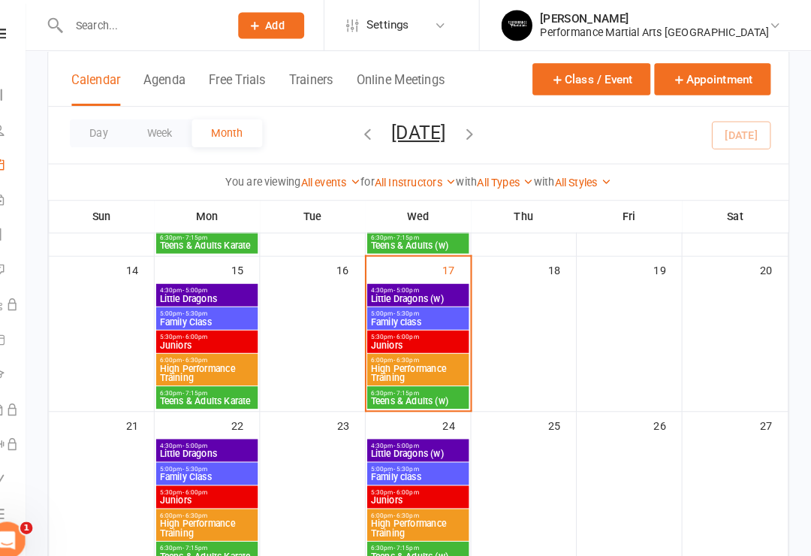
click at [384, 332] on span "Juniors" at bounding box center [430, 334] width 92 height 9
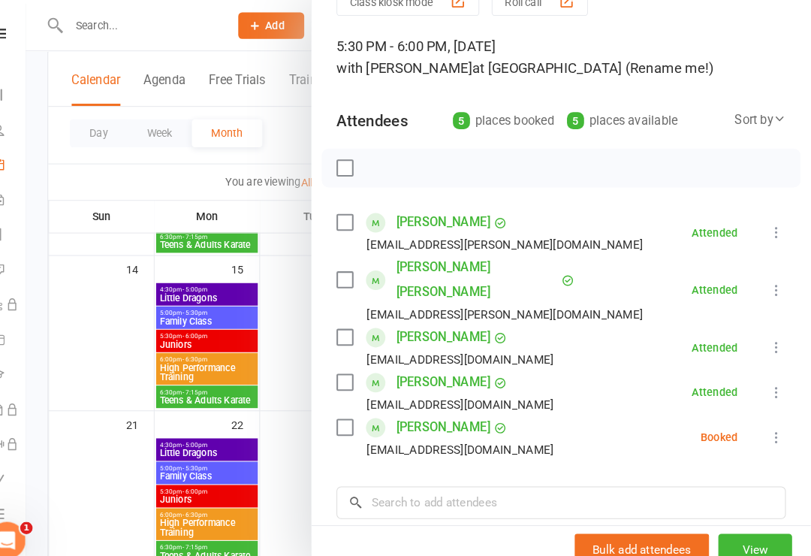
scroll to position [96, 0]
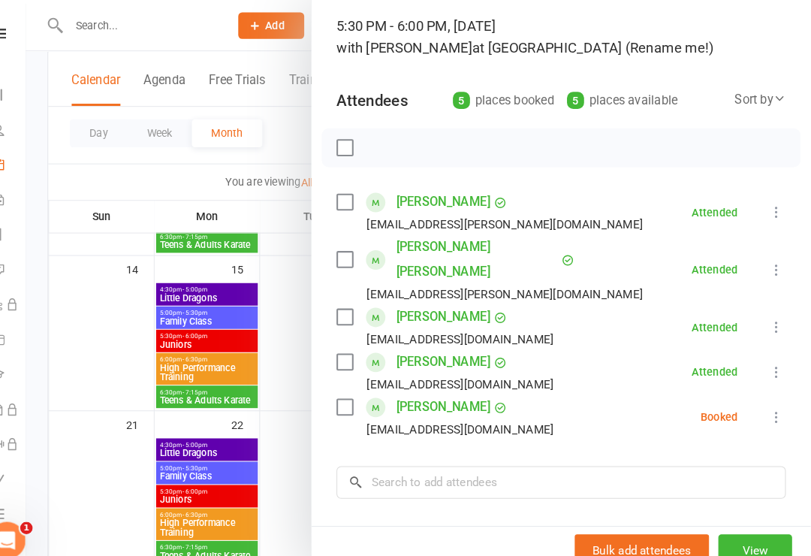
click at [352, 386] on label at bounding box center [359, 393] width 15 height 15
click at [387, 140] on icon "button" at bounding box center [393, 143] width 13 height 13
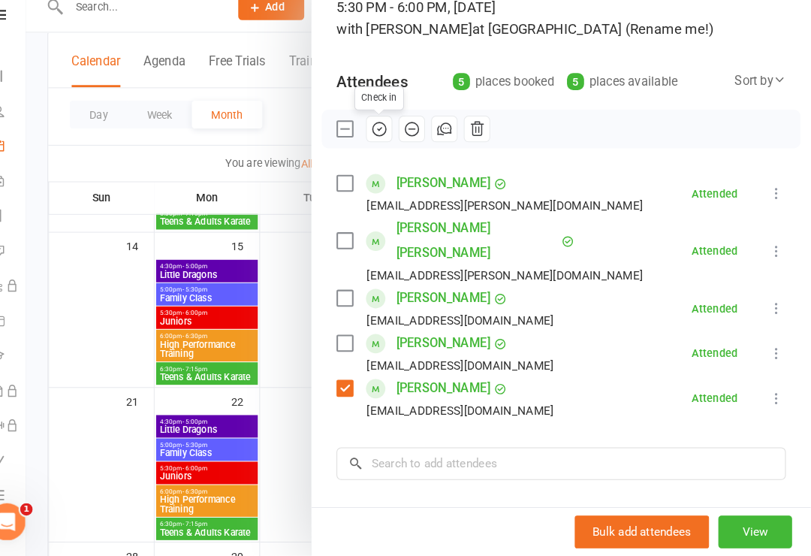
click at [328, 369] on div "Class kiosk mode Roll call 5:30 PM - 6:00 PM, [DATE] with [PERSON_NAME] at [GEO…" at bounding box center [569, 331] width 483 height 727
click at [352, 386] on label at bounding box center [359, 393] width 15 height 15
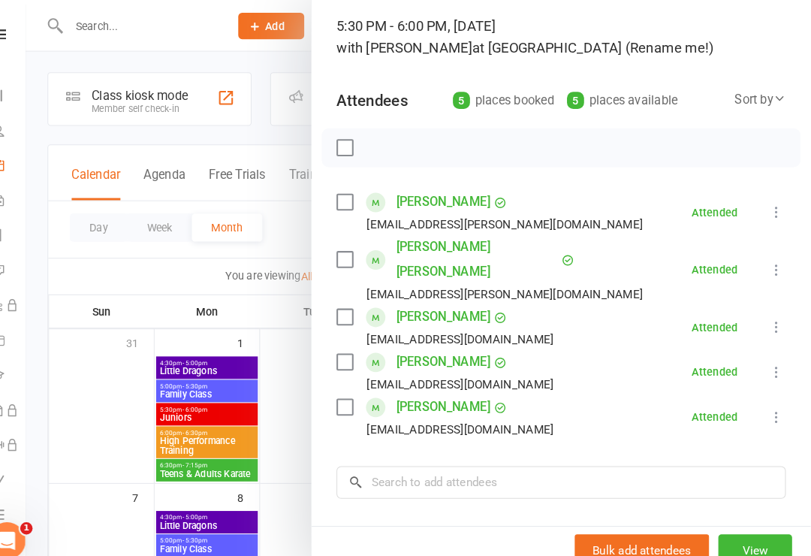
scroll to position [0, 0]
